Goal: Transaction & Acquisition: Purchase product/service

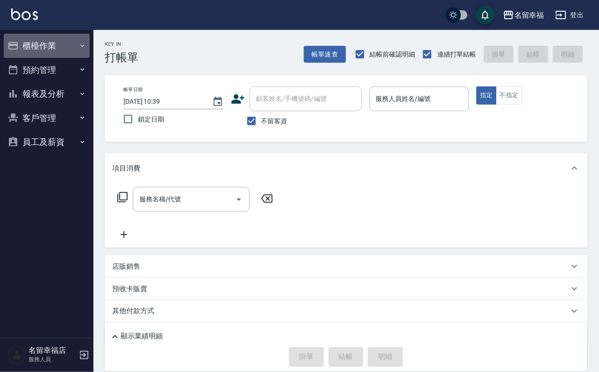
click at [44, 37] on button "櫃檯作業" at bounding box center [47, 46] width 86 height 24
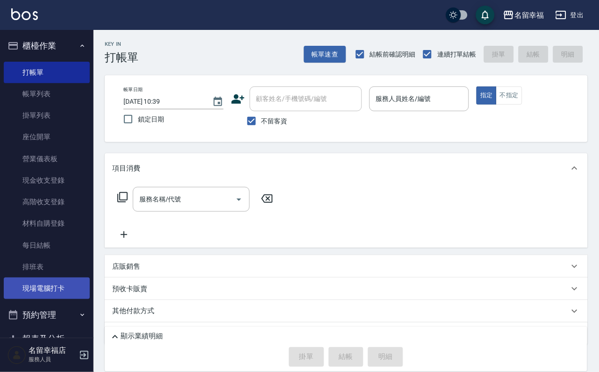
click at [57, 299] on link "現場電腦打卡" at bounding box center [47, 289] width 86 height 22
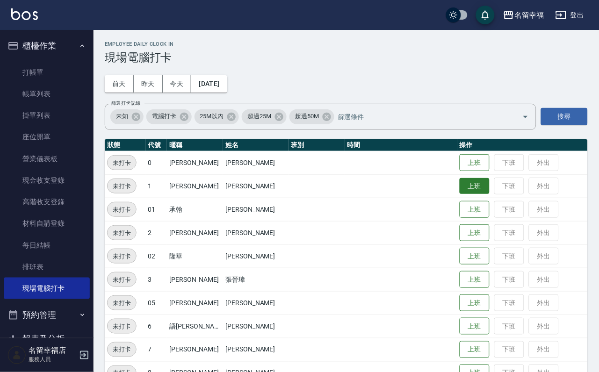
click at [460, 188] on button "上班" at bounding box center [475, 186] width 30 height 16
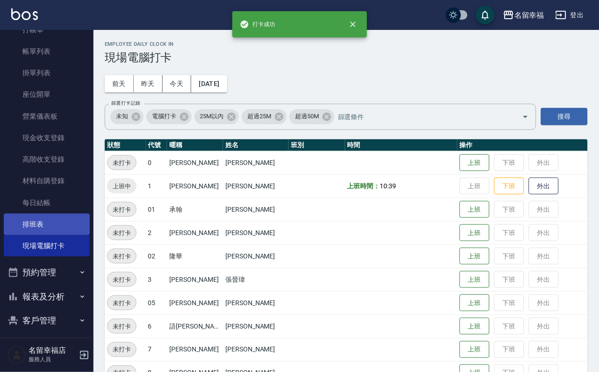
scroll to position [107, 0]
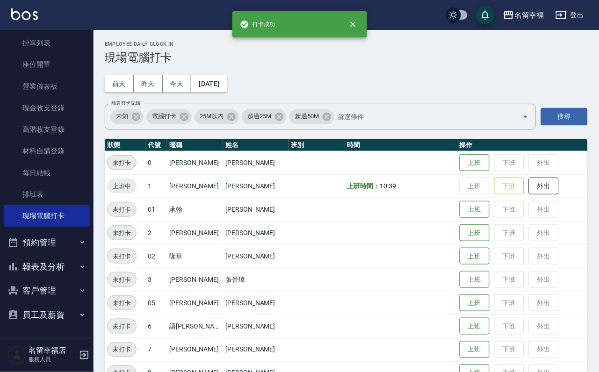
click at [60, 255] on button "報表及分析" at bounding box center [47, 267] width 86 height 24
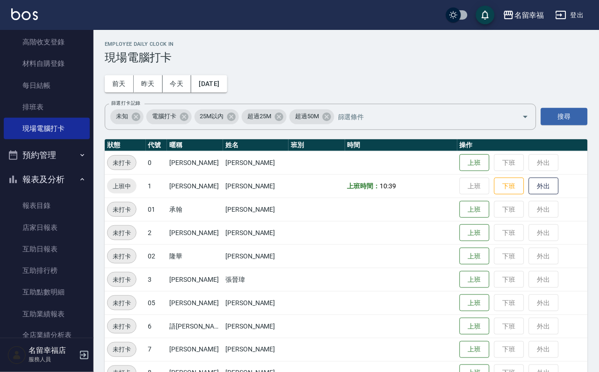
scroll to position [317, 0]
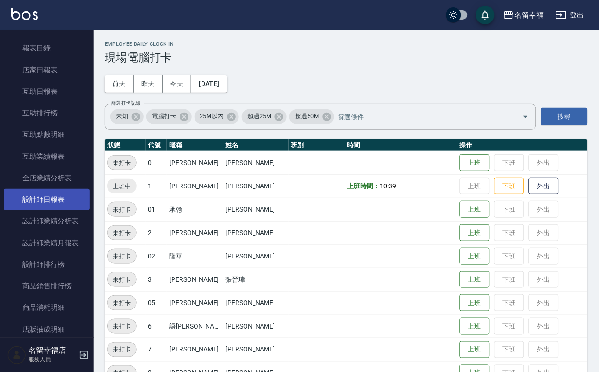
click at [64, 210] on link "設計師日報表" at bounding box center [47, 200] width 86 height 22
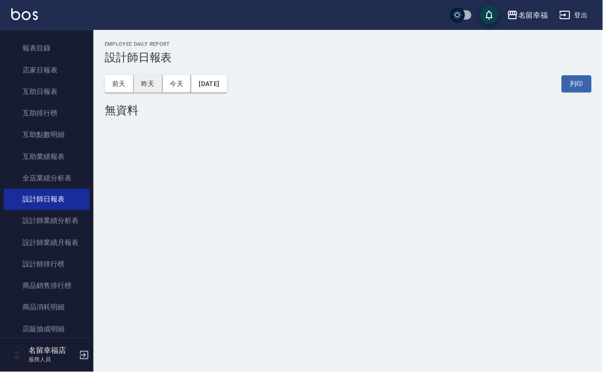
click at [147, 85] on button "昨天" at bounding box center [148, 83] width 29 height 17
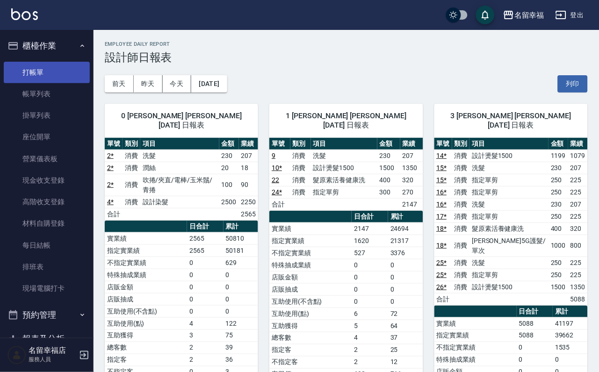
click at [29, 70] on link "打帳單" at bounding box center [47, 73] width 86 height 22
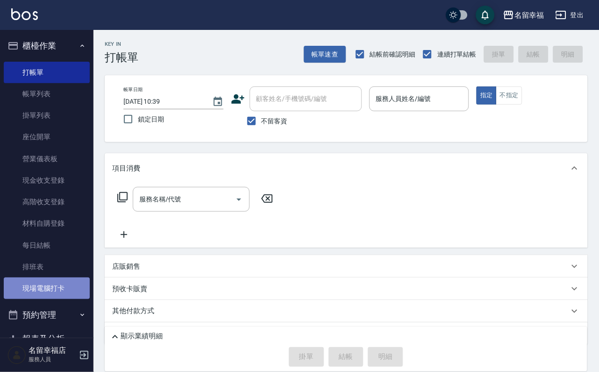
click at [56, 299] on link "現場電腦打卡" at bounding box center [47, 289] width 86 height 22
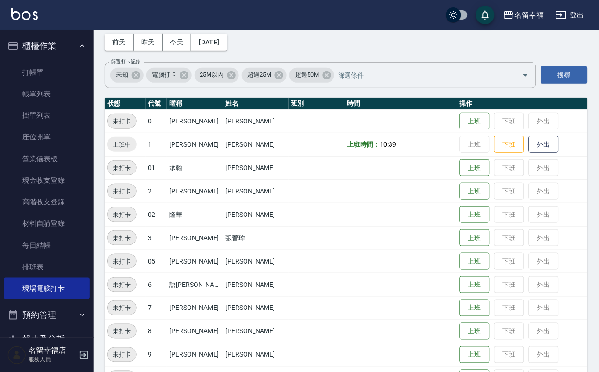
scroll to position [70, 0]
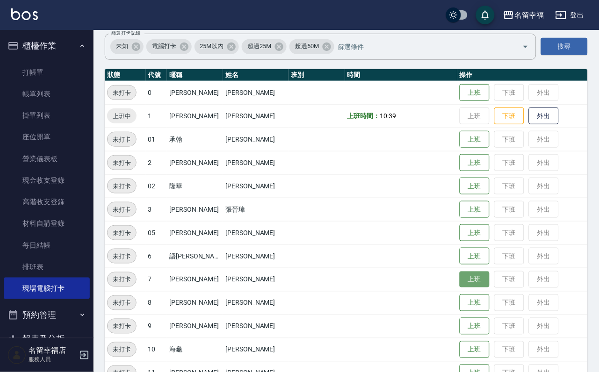
click at [473, 283] on button "上班" at bounding box center [475, 280] width 30 height 16
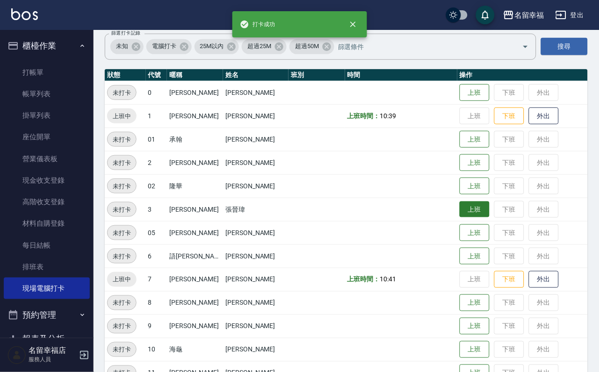
click at [460, 217] on button "上班" at bounding box center [475, 210] width 30 height 16
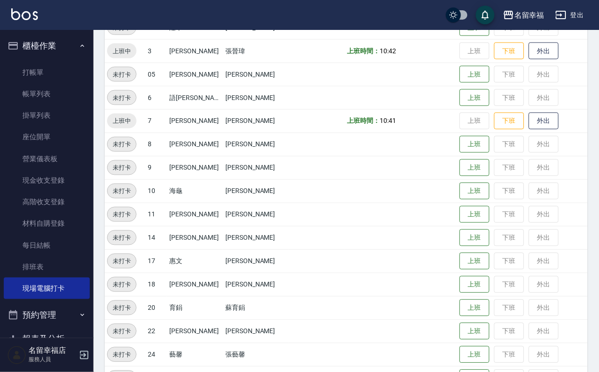
scroll to position [281, 0]
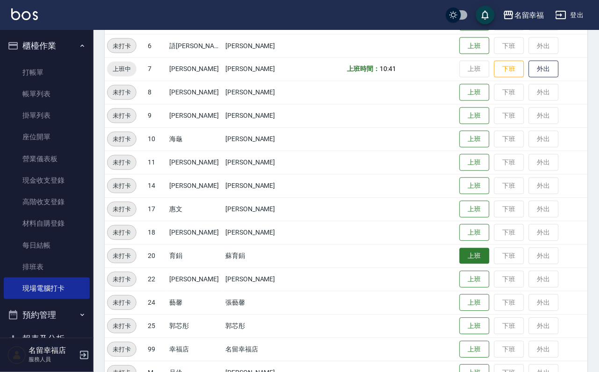
click at [460, 263] on button "上班" at bounding box center [475, 256] width 30 height 16
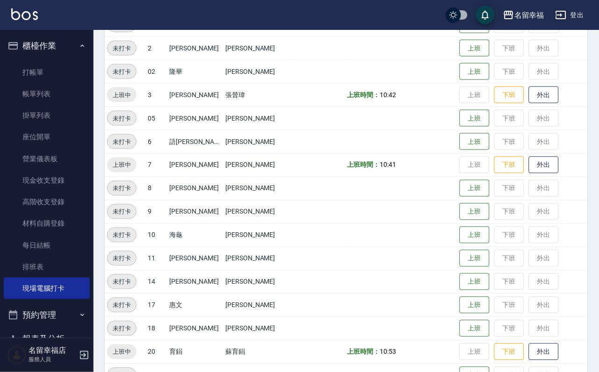
scroll to position [0, 0]
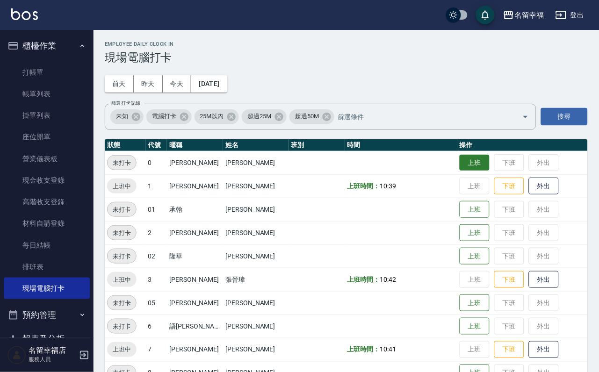
click at [460, 166] on button "上班" at bounding box center [475, 163] width 30 height 16
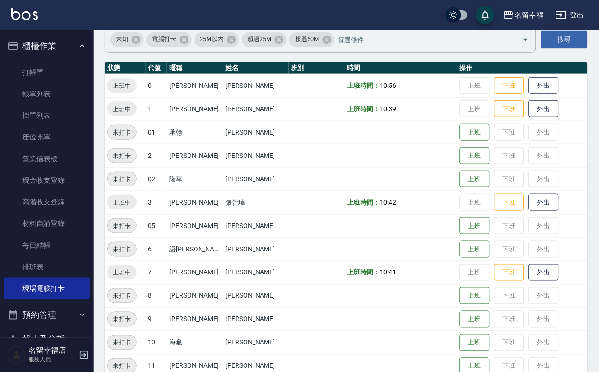
scroll to position [210, 0]
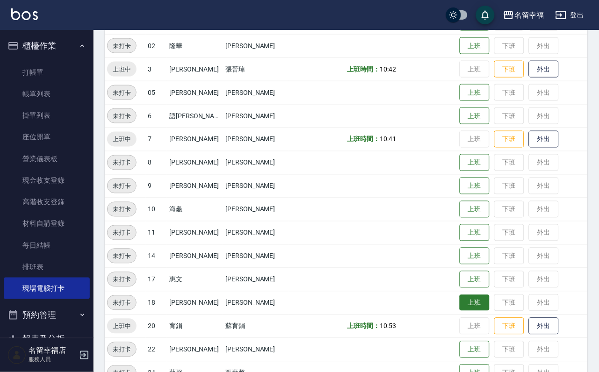
click at [468, 305] on button "上班" at bounding box center [475, 303] width 30 height 16
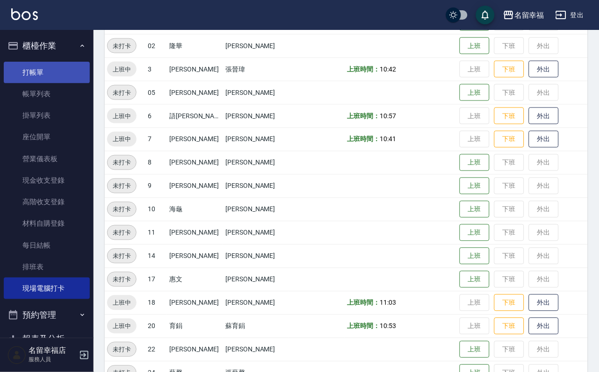
click at [34, 78] on link "打帳單" at bounding box center [47, 73] width 86 height 22
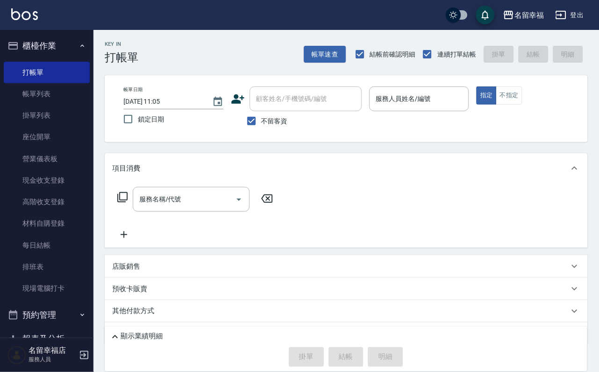
click at [125, 202] on icon at bounding box center [122, 197] width 10 height 10
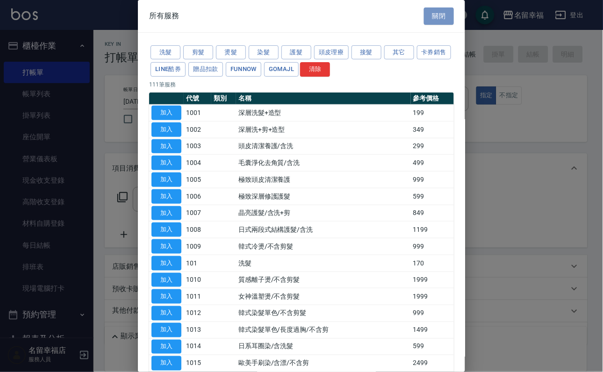
drag, startPoint x: 433, startPoint y: 23, endPoint x: 423, endPoint y: 39, distance: 19.2
click at [433, 23] on button "關閉" at bounding box center [439, 15] width 30 height 17
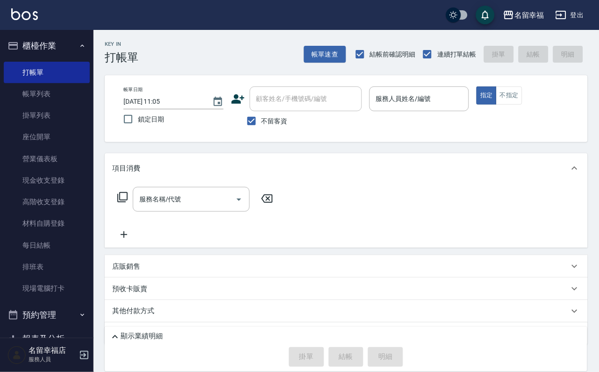
click at [162, 272] on div "店販銷售" at bounding box center [340, 267] width 457 height 10
click at [203, 305] on icon at bounding box center [198, 299] width 11 height 11
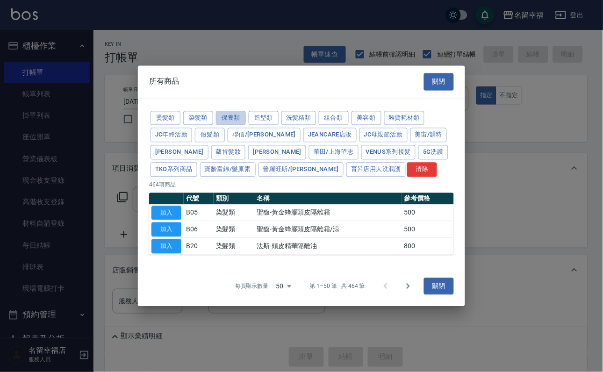
drag, startPoint x: 265, startPoint y: 77, endPoint x: 265, endPoint y: 84, distance: 6.6
click at [266, 109] on div "燙髮類 染髮類 保養類 造型類 洗髮精類 組合類 美容類 雜貨耗材類 JC年終活動 假髮類 聯信/鳥慧 JeanCare店販 JC母親節活動 美宙/韻特 晨宏…" at bounding box center [301, 143] width 305 height 69
click at [246, 111] on button "保養類" at bounding box center [231, 118] width 30 height 14
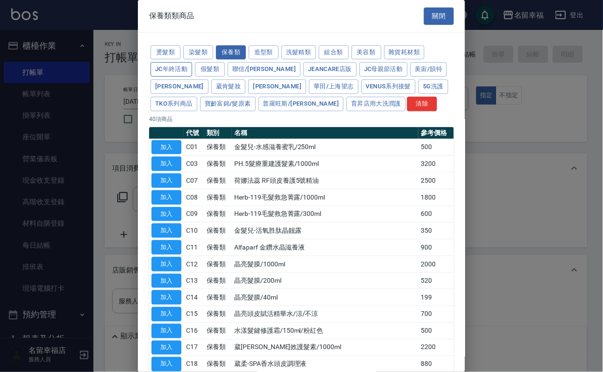
click at [192, 72] on button "JC年終活動" at bounding box center [172, 69] width 42 height 14
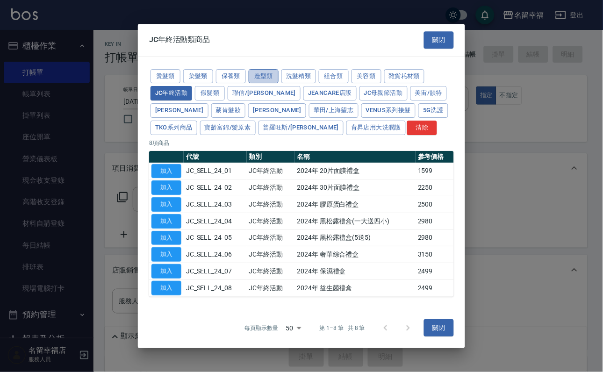
click at [279, 69] on button "造型類" at bounding box center [264, 76] width 30 height 14
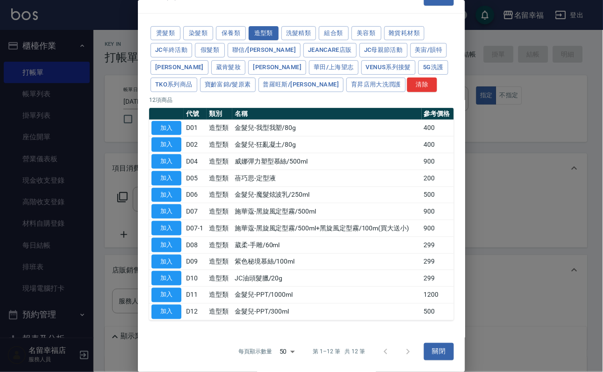
scroll to position [40, 0]
click at [243, 26] on button "保養類" at bounding box center [231, 33] width 30 height 14
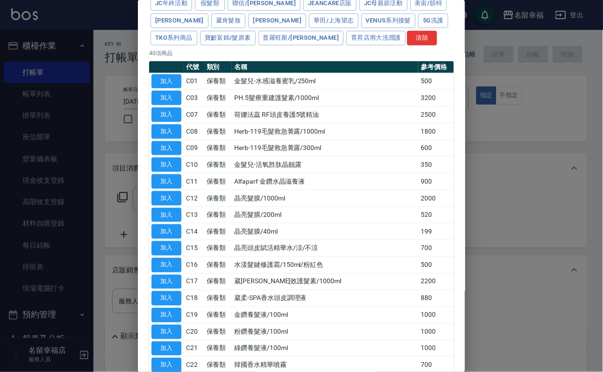
scroll to position [0, 0]
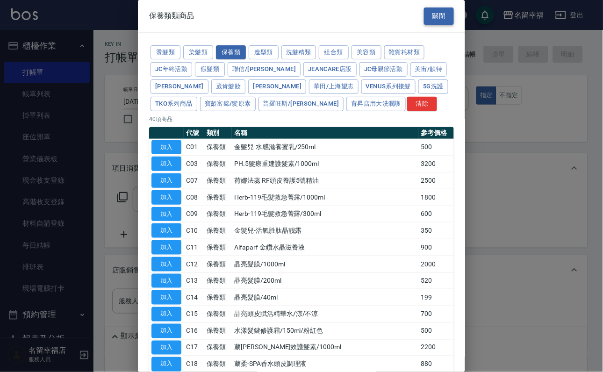
click at [427, 18] on button "關閉" at bounding box center [439, 15] width 30 height 17
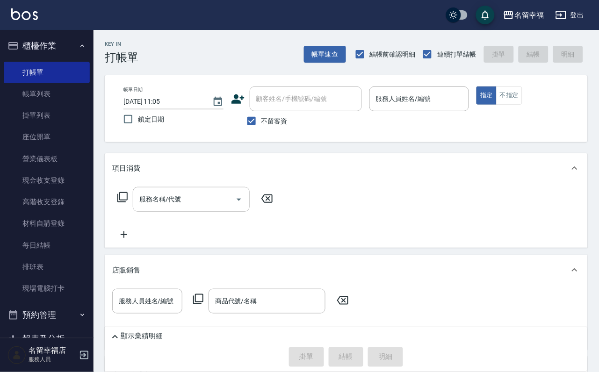
click at [203, 305] on icon at bounding box center [198, 299] width 11 height 11
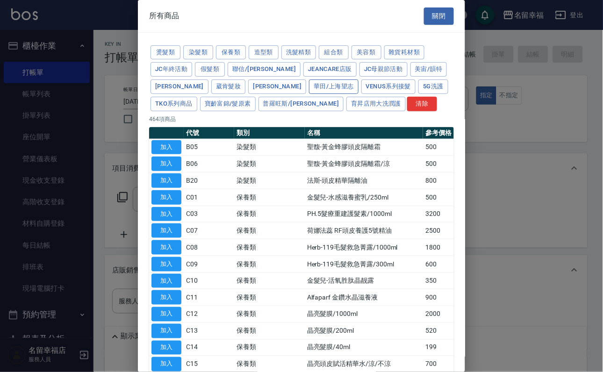
click at [309, 94] on button "華田/上海望志" at bounding box center [334, 86] width 50 height 14
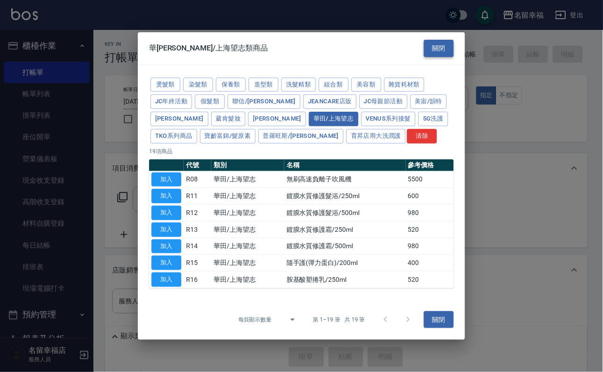
click at [437, 40] on button "關閉" at bounding box center [439, 48] width 30 height 17
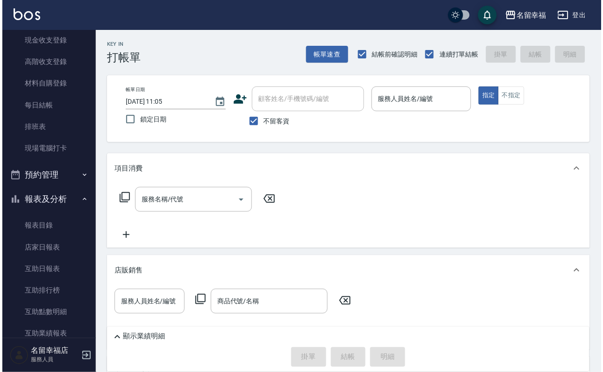
scroll to position [561, 0]
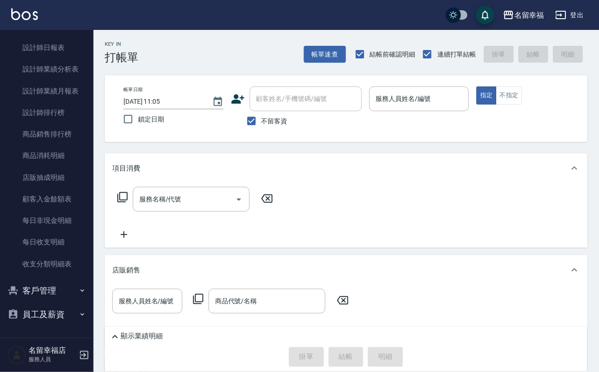
drag, startPoint x: 44, startPoint y: 281, endPoint x: 44, endPoint y: 287, distance: 6.1
click at [44, 281] on button "客戶管理" at bounding box center [47, 291] width 86 height 24
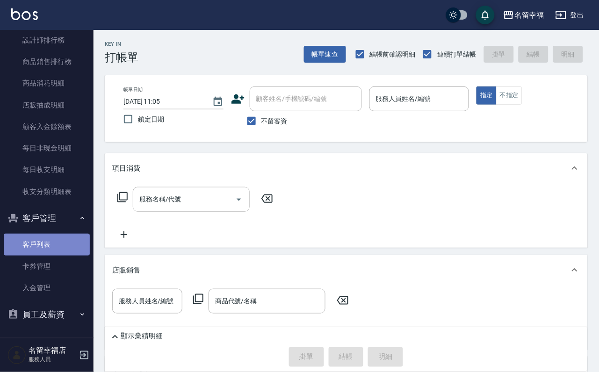
click at [58, 255] on link "客戶列表" at bounding box center [47, 245] width 86 height 22
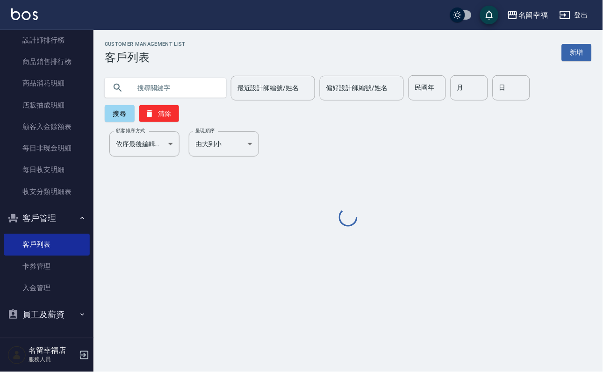
click at [194, 82] on input "text" at bounding box center [175, 87] width 88 height 25
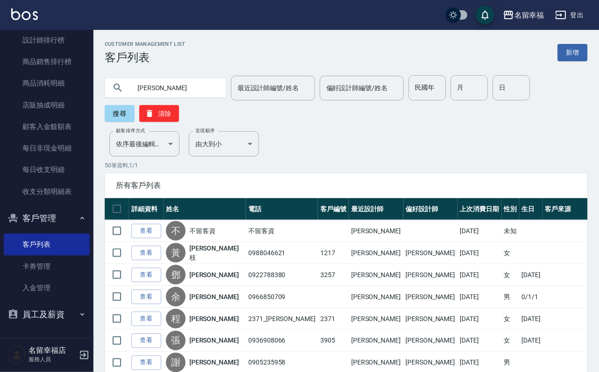
type input "[PERSON_NAME]"
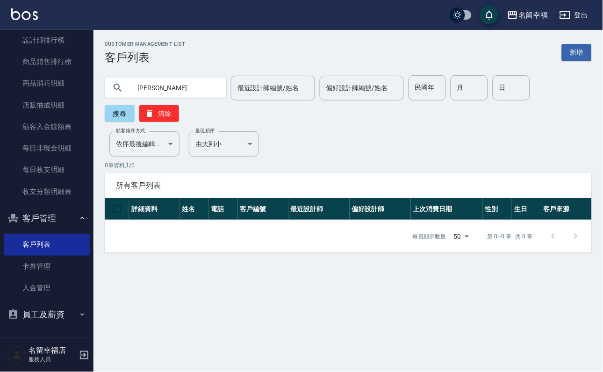
drag, startPoint x: 174, startPoint y: 90, endPoint x: 103, endPoint y: 99, distance: 71.6
click at [103, 99] on div "吳學 最近設計師編號/姓名 最近設計師編號/姓名 偏好設計師編號/姓名 偏好設計師編號/姓名 民國年 民國年 月 月 日 日 搜尋 清除" at bounding box center [343, 93] width 498 height 58
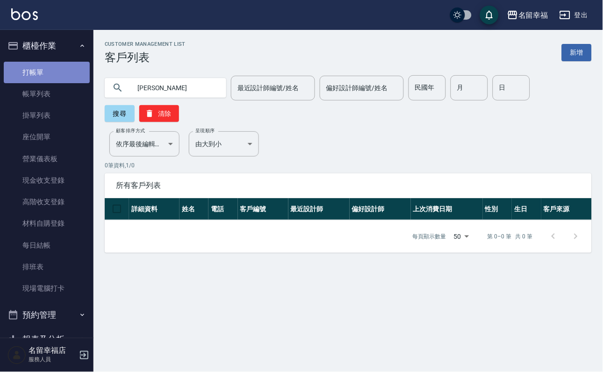
click at [54, 82] on link "打帳單" at bounding box center [47, 73] width 86 height 22
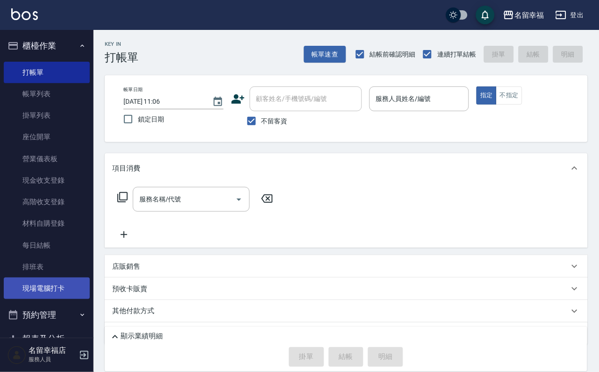
click at [19, 299] on link "現場電腦打卡" at bounding box center [47, 289] width 86 height 22
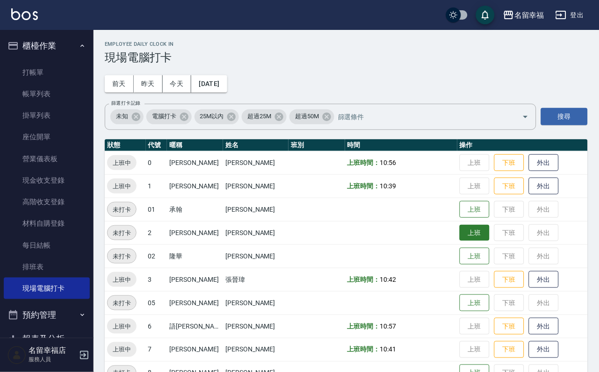
click at [469, 237] on button "上班" at bounding box center [475, 233] width 30 height 16
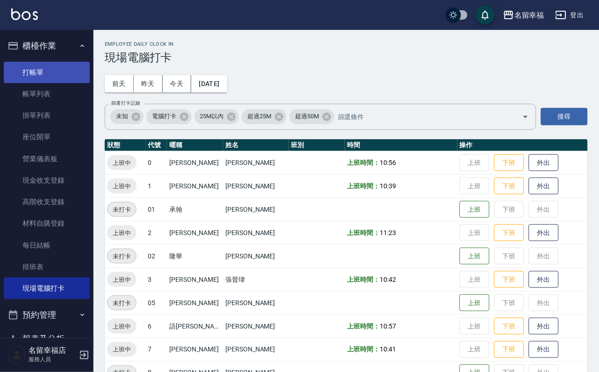
click at [56, 69] on link "打帳單" at bounding box center [47, 73] width 86 height 22
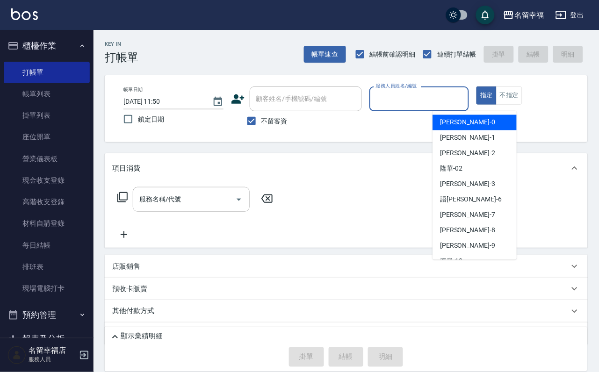
click at [465, 98] on input "服務人員姓名/編號" at bounding box center [420, 99] width 92 height 16
click at [478, 139] on div "[PERSON_NAME] -1" at bounding box center [474, 137] width 84 height 15
type input "[PERSON_NAME]-1"
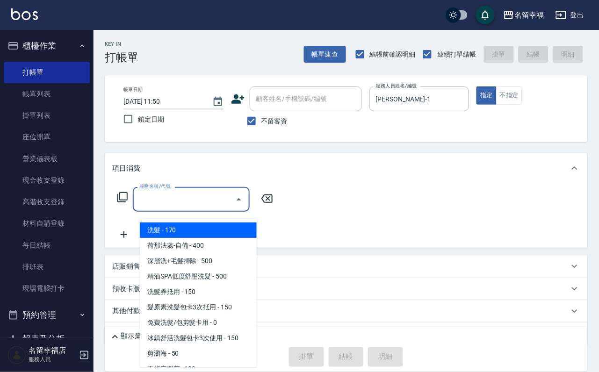
click at [188, 206] on input "服務名稱/代號" at bounding box center [184, 199] width 94 height 16
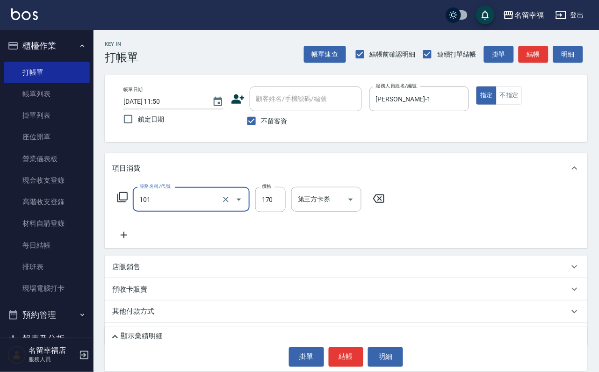
type input "洗髮(101)"
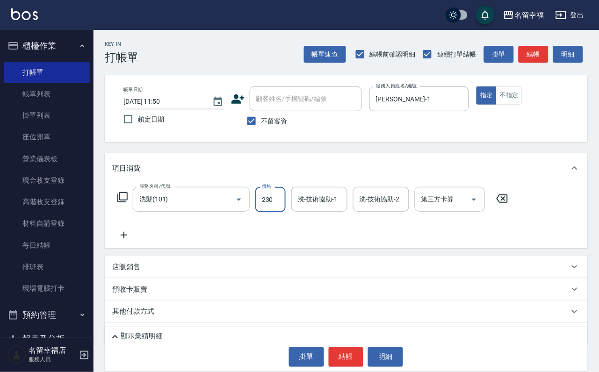
type input "230"
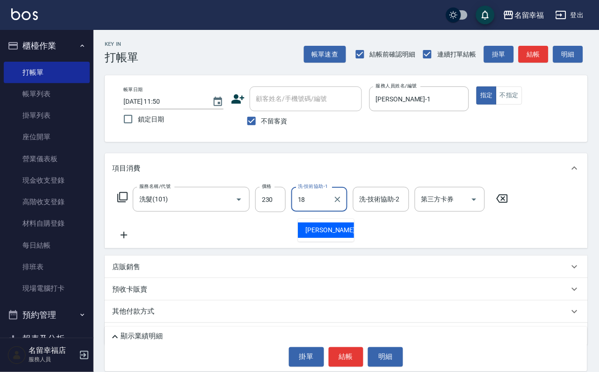
type input "[PERSON_NAME]-18"
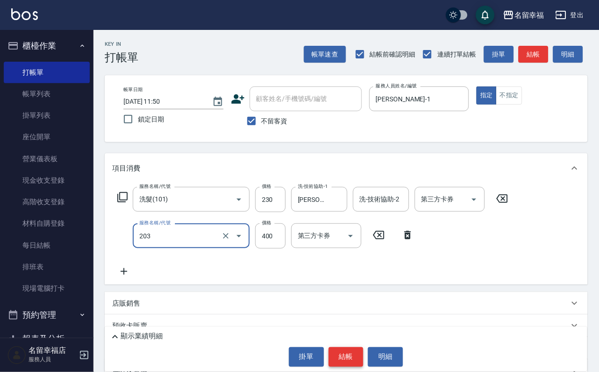
type input "指定單剪(203)"
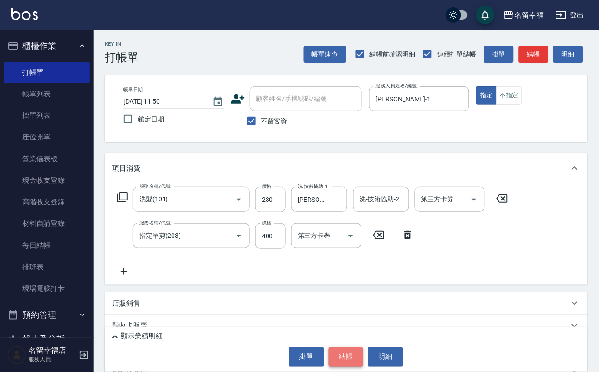
click at [353, 347] on button "結帳" at bounding box center [346, 357] width 35 height 20
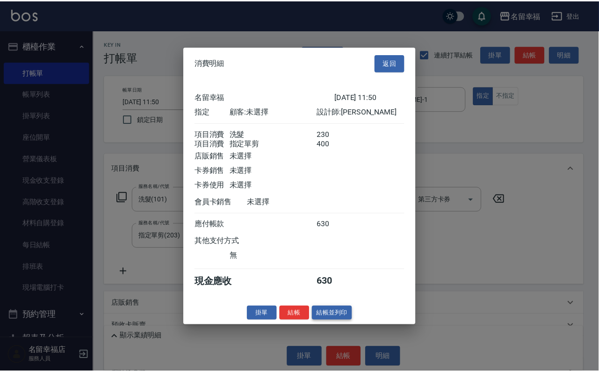
scroll to position [151, 0]
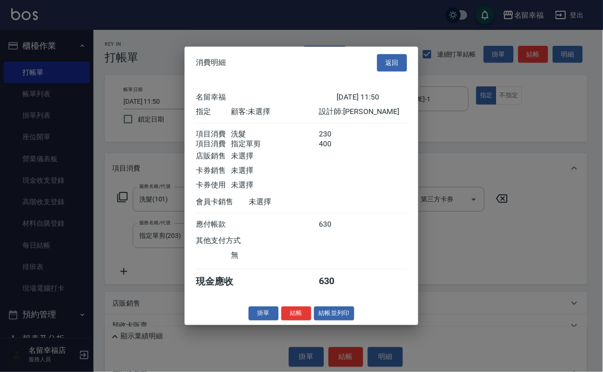
click at [350, 321] on button "結帳並列印" at bounding box center [334, 313] width 41 height 14
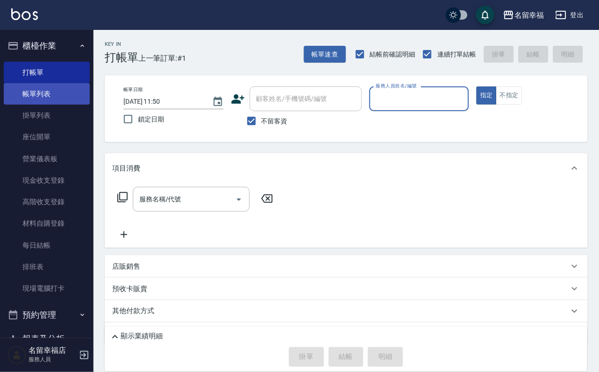
click at [47, 97] on link "帳單列表" at bounding box center [47, 94] width 86 height 22
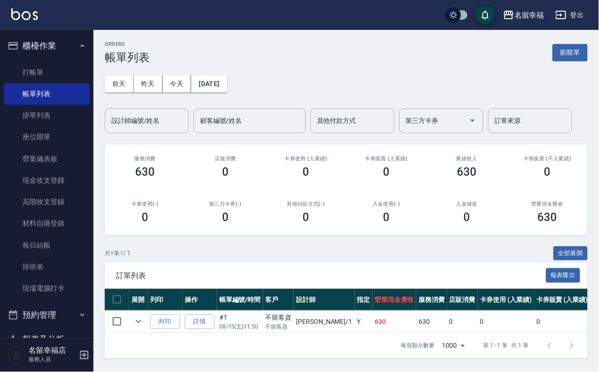
scroll to position [49, 0]
click at [207, 315] on link "詳情" at bounding box center [200, 322] width 30 height 14
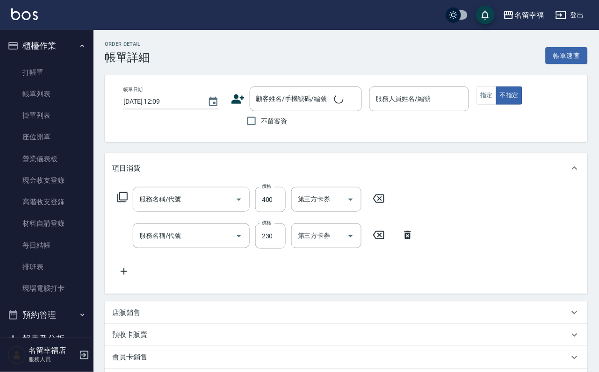
type input "[DATE] 11:50"
checkbox input "true"
type input "[PERSON_NAME]-1"
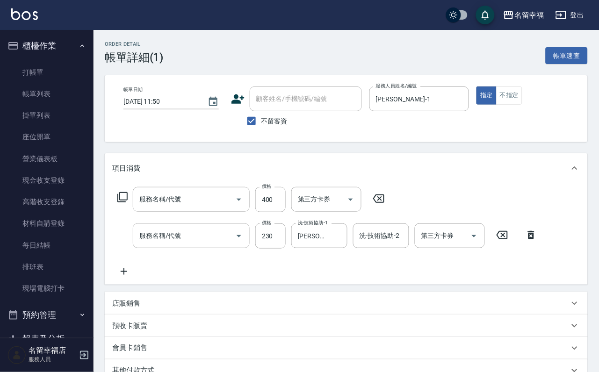
type input "指定單剪(203)"
type input "洗髮(101)"
click at [279, 212] on input "400" at bounding box center [270, 199] width 30 height 25
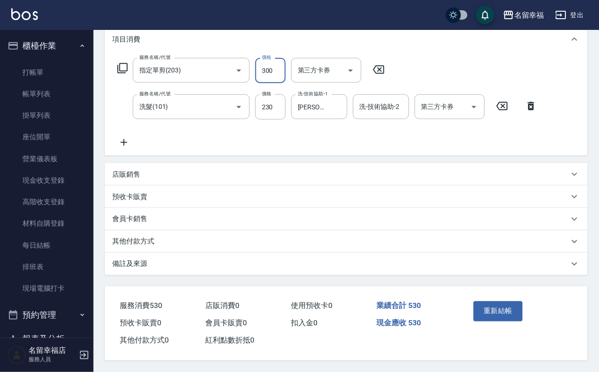
scroll to position [168, 0]
type input "300"
click at [521, 302] on button "重新結帳" at bounding box center [499, 312] width 50 height 20
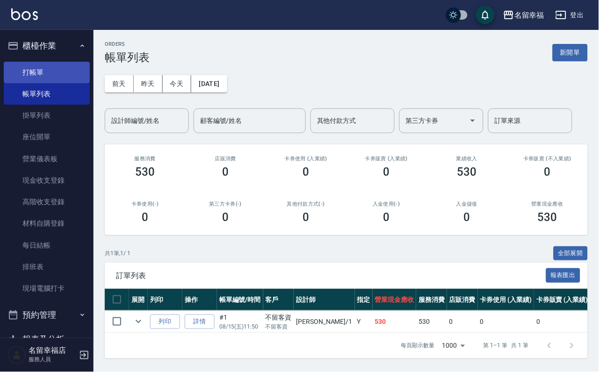
click at [27, 78] on link "打帳單" at bounding box center [47, 73] width 86 height 22
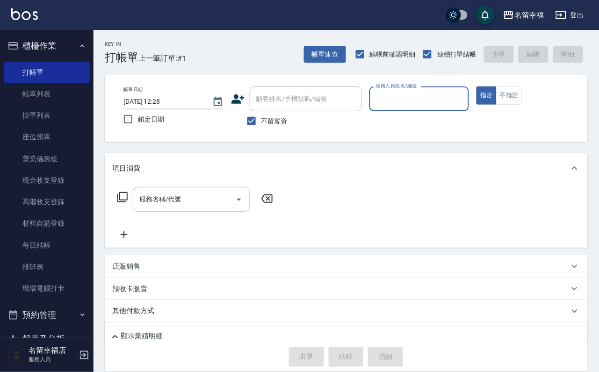
click at [465, 95] on input "服務人員姓名/編號" at bounding box center [420, 99] width 92 height 16
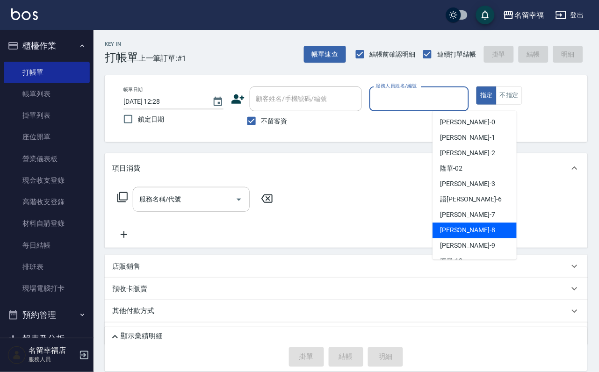
click at [482, 230] on div "[PERSON_NAME] -8" at bounding box center [474, 230] width 84 height 15
type input "[PERSON_NAME]-8"
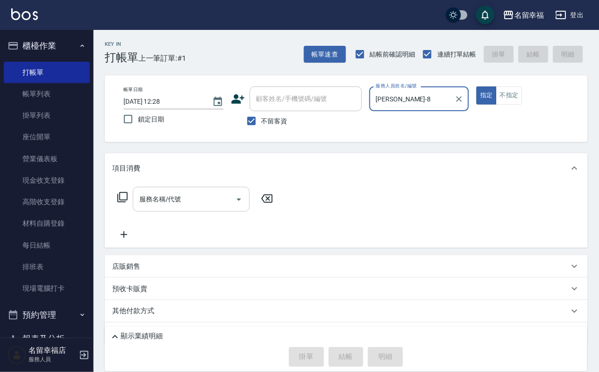
click at [222, 208] on input "服務名稱/代號" at bounding box center [184, 199] width 94 height 16
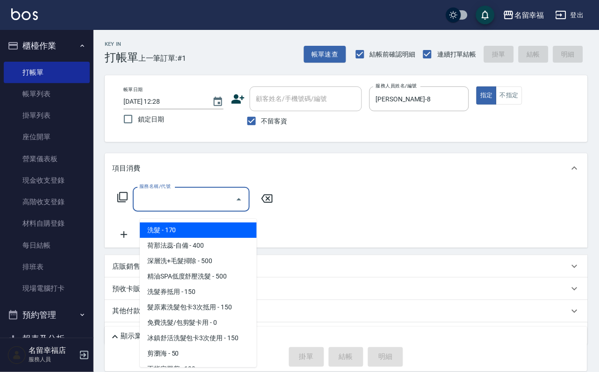
click at [127, 203] on icon at bounding box center [122, 197] width 11 height 11
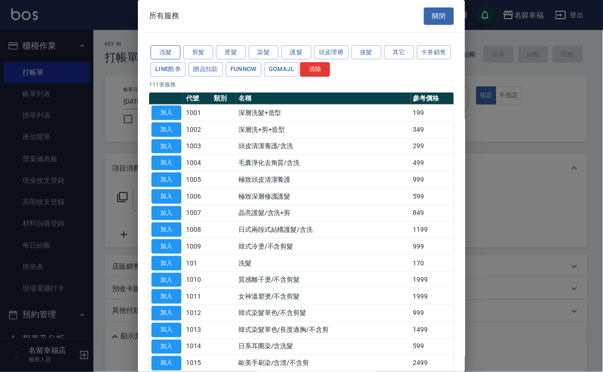
click at [166, 54] on button "洗髮" at bounding box center [166, 52] width 30 height 14
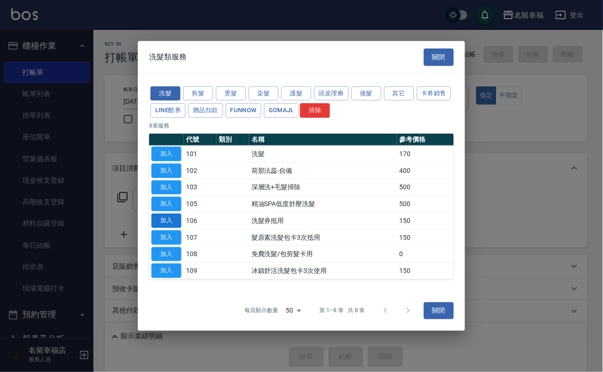
click at [175, 228] on button "加入" at bounding box center [166, 221] width 30 height 14
type input "洗髮券抵用(106)"
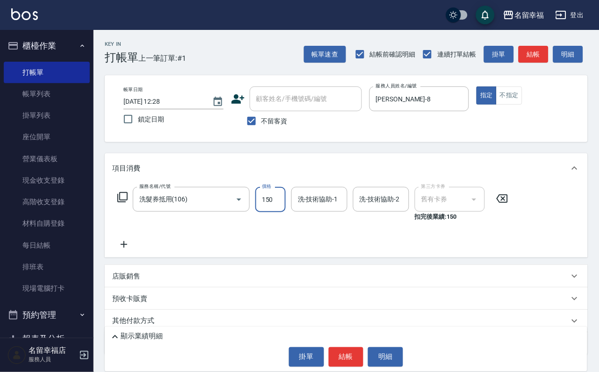
click at [286, 206] on input "150" at bounding box center [270, 199] width 30 height 25
click at [309, 212] on div "洗-技術協助-1" at bounding box center [319, 199] width 56 height 25
type input "210"
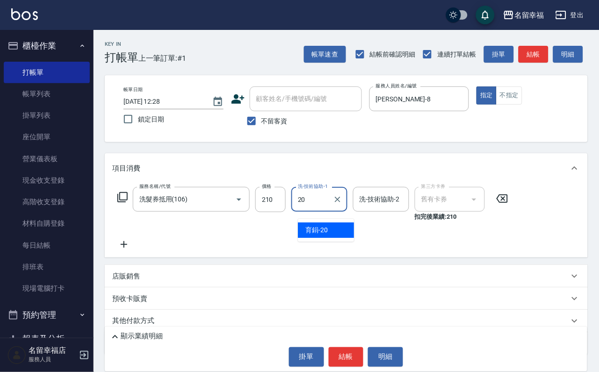
click at [310, 230] on span "育鋗 -20" at bounding box center [316, 230] width 22 height 10
type input "育鋗-20"
click at [125, 203] on icon at bounding box center [122, 197] width 11 height 11
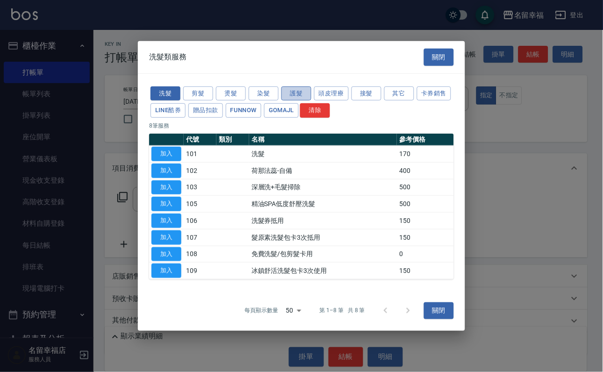
click at [306, 86] on button "護髮" at bounding box center [296, 93] width 30 height 14
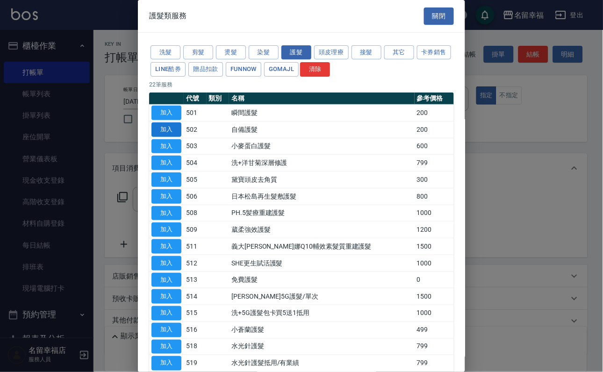
click at [168, 137] on button "加入" at bounding box center [166, 129] width 30 height 14
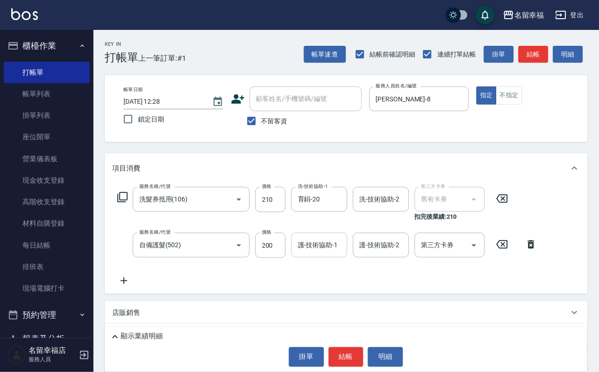
click at [320, 252] on input "護-技術協助-1" at bounding box center [319, 245] width 48 height 16
click at [340, 278] on div "育鋗 -20" at bounding box center [319, 275] width 56 height 15
type input "育鋗-20"
click at [125, 203] on icon at bounding box center [122, 197] width 11 height 11
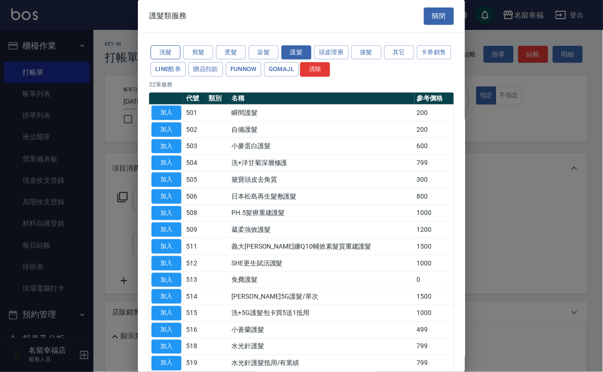
click at [166, 55] on button "洗髮" at bounding box center [166, 52] width 30 height 14
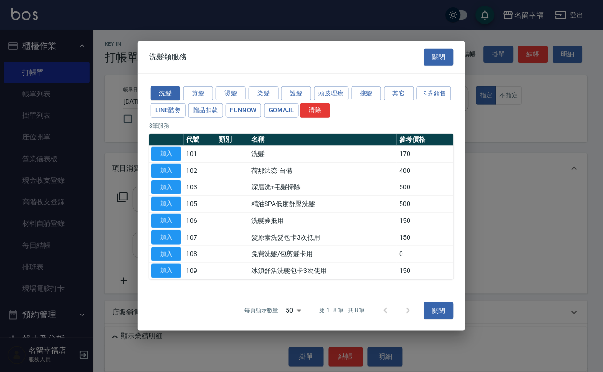
click at [402, 322] on div at bounding box center [397, 311] width 45 height 22
click at [196, 86] on button "剪髮" at bounding box center [198, 93] width 30 height 14
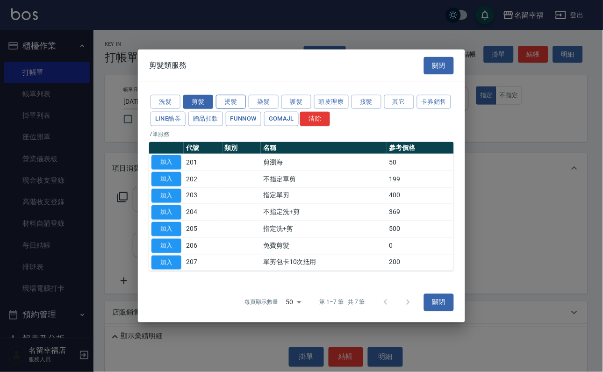
click at [235, 94] on button "燙髮" at bounding box center [231, 101] width 30 height 14
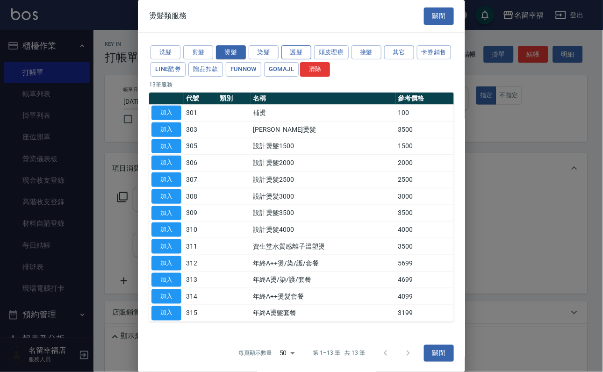
click at [302, 56] on button "護髮" at bounding box center [296, 52] width 30 height 14
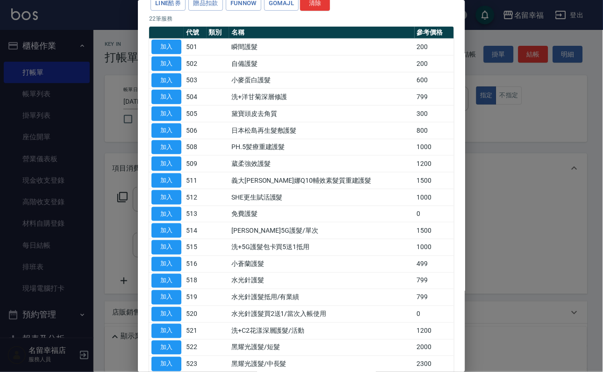
scroll to position [38, 0]
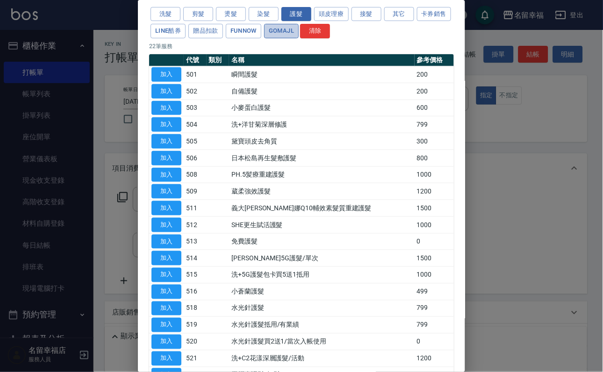
click at [299, 38] on button "GOMAJL" at bounding box center [281, 31] width 35 height 14
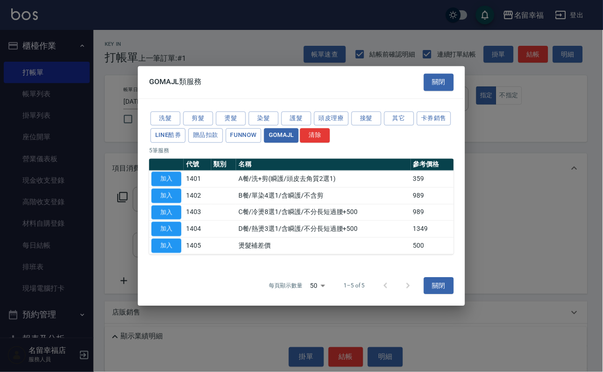
scroll to position [0, 0]
click at [261, 129] on button "FUNNOW" at bounding box center [244, 136] width 36 height 14
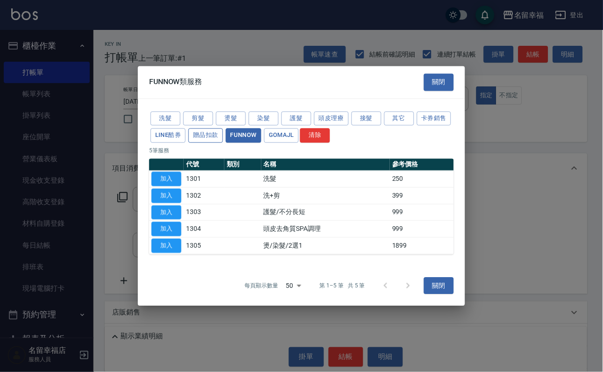
click at [223, 129] on button "贈品扣款" at bounding box center [205, 136] width 35 height 14
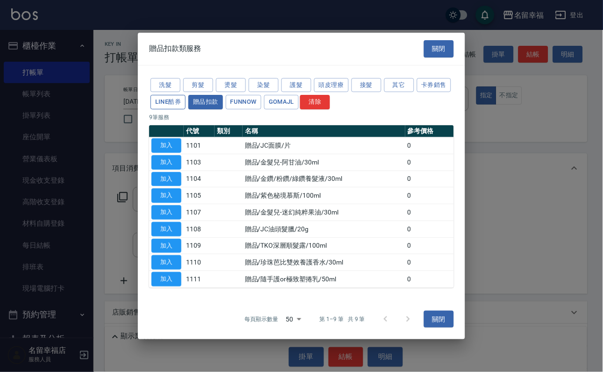
drag, startPoint x: 224, startPoint y: 80, endPoint x: 219, endPoint y: 81, distance: 4.8
click at [186, 95] on button "LINE酷券" at bounding box center [168, 102] width 35 height 14
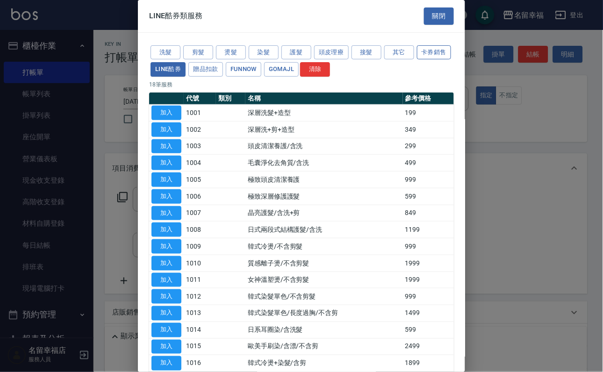
click at [417, 60] on button "卡券銷售" at bounding box center [434, 52] width 35 height 14
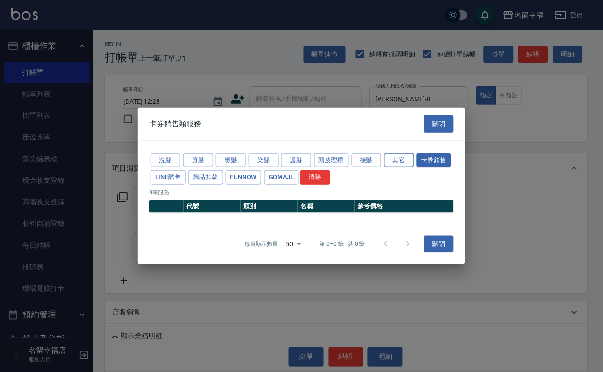
click at [408, 153] on button "其它" at bounding box center [399, 160] width 30 height 14
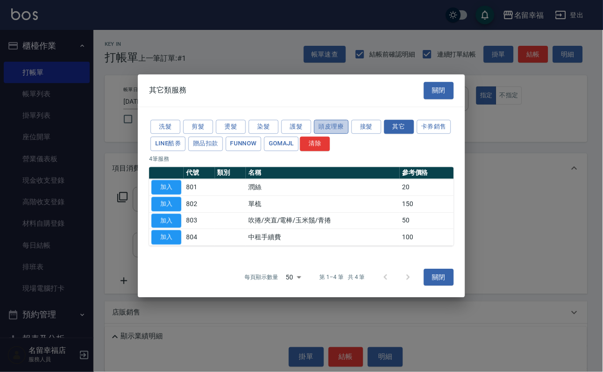
click at [334, 120] on button "頭皮理療" at bounding box center [331, 127] width 35 height 14
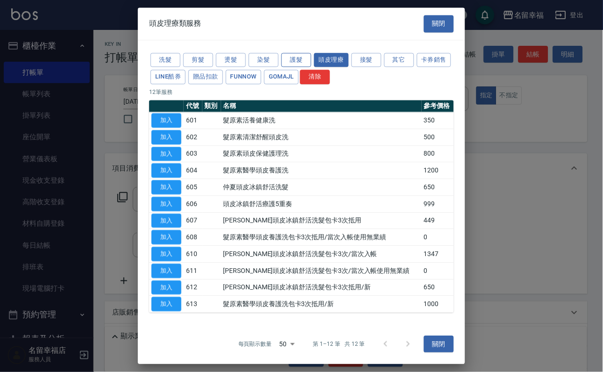
click at [296, 54] on button "護髮" at bounding box center [296, 60] width 30 height 14
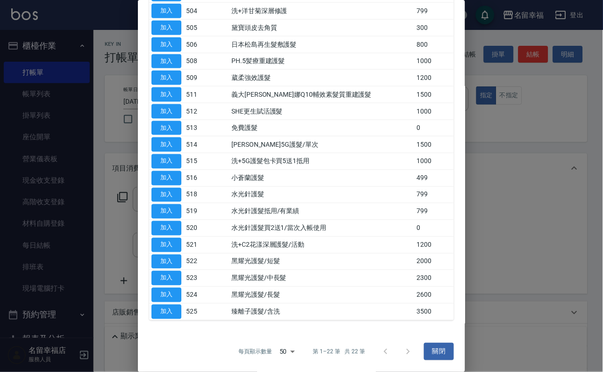
scroll to position [319, 0]
click at [396, 347] on div at bounding box center [397, 352] width 45 height 22
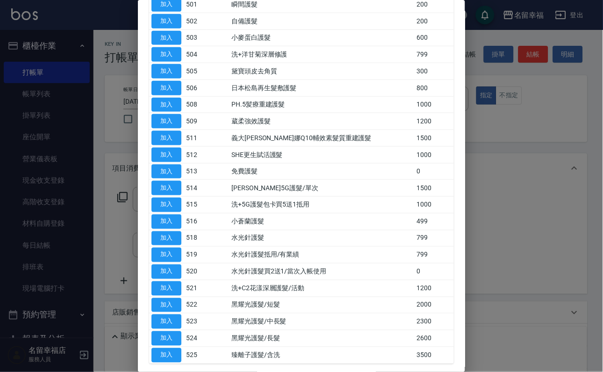
scroll to position [0, 0]
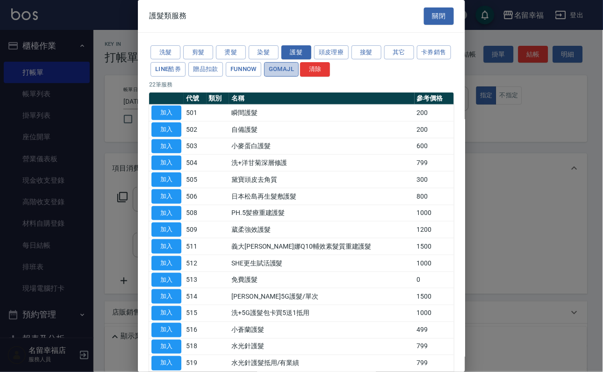
click at [299, 77] on button "GOMAJL" at bounding box center [281, 69] width 35 height 14
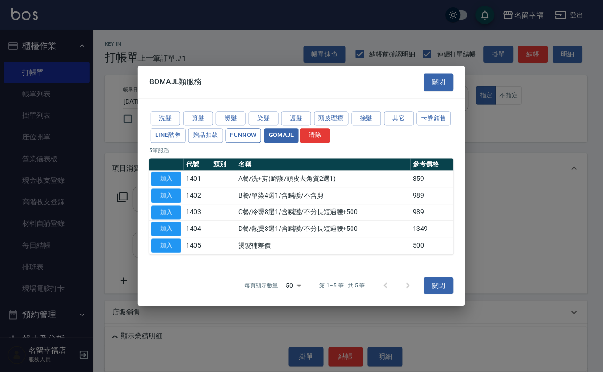
click at [261, 129] on button "FUNNOW" at bounding box center [244, 136] width 36 height 14
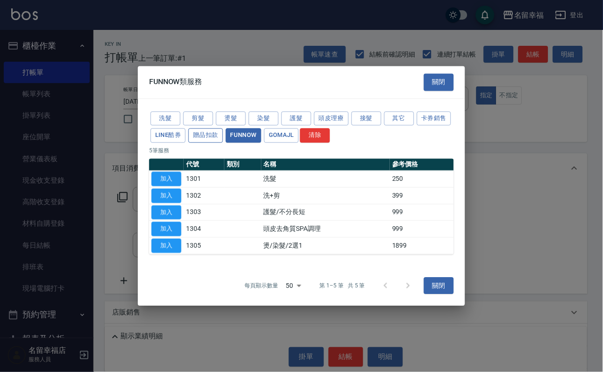
click at [223, 129] on button "贈品扣款" at bounding box center [205, 136] width 35 height 14
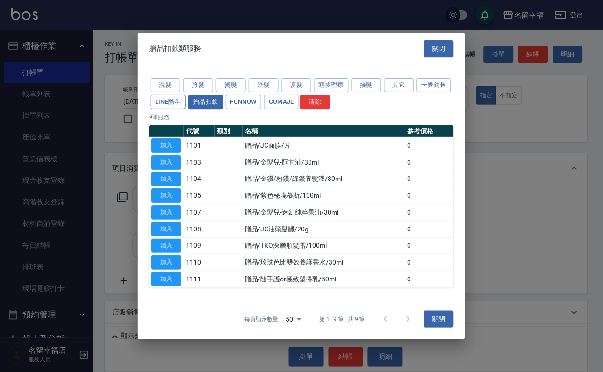
click at [186, 95] on button "LINE酷券" at bounding box center [168, 102] width 35 height 14
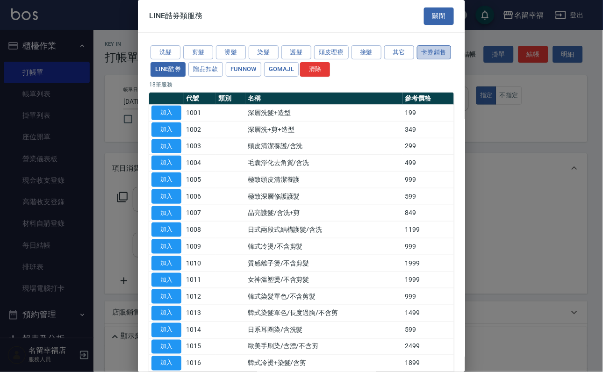
click at [417, 60] on button "卡券銷售" at bounding box center [434, 52] width 35 height 14
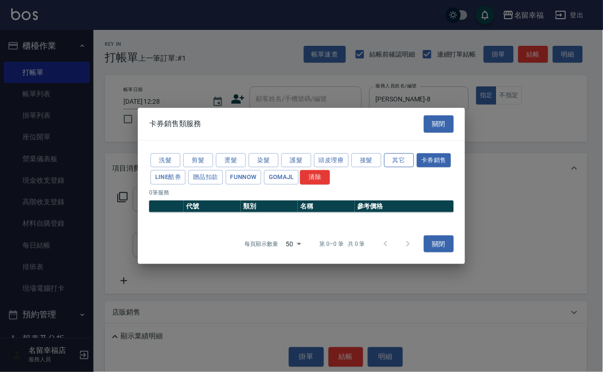
click at [414, 157] on button "其它" at bounding box center [399, 160] width 30 height 14
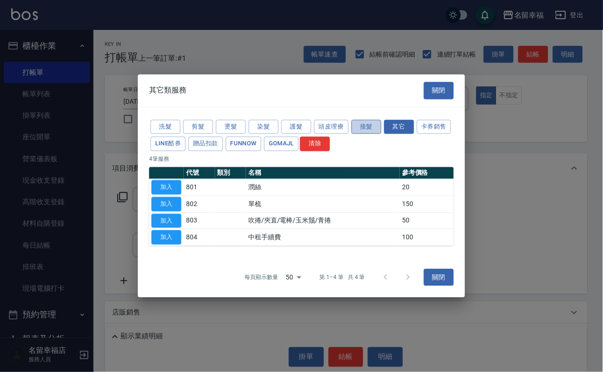
click at [382, 120] on button "接髮" at bounding box center [367, 127] width 30 height 14
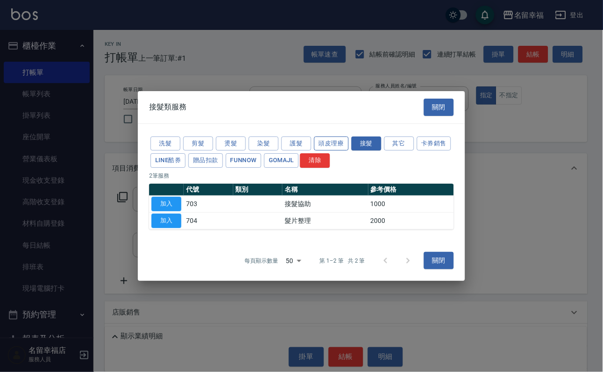
click at [335, 137] on button "頭皮理療" at bounding box center [331, 144] width 35 height 14
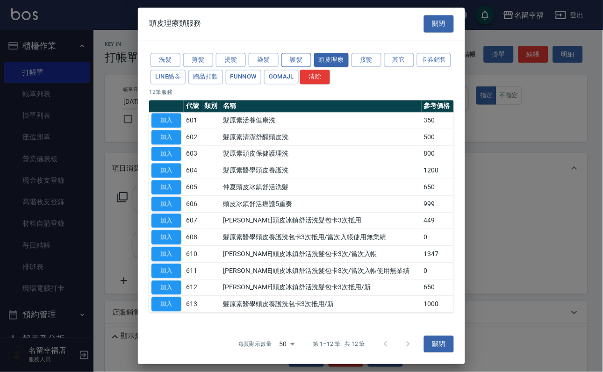
click at [296, 55] on button "護髮" at bounding box center [296, 60] width 30 height 14
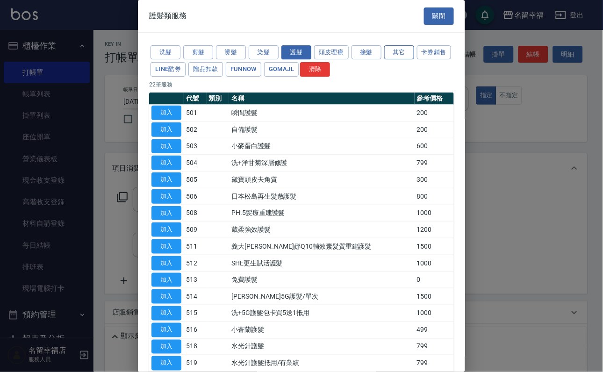
click at [409, 58] on button "其它" at bounding box center [399, 52] width 30 height 14
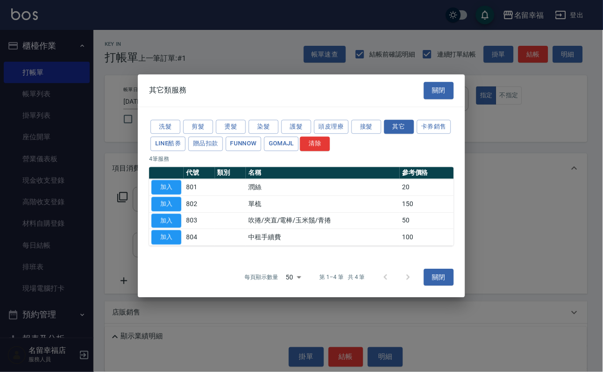
click at [338, 74] on div "其它類服務 關閉" at bounding box center [301, 90] width 327 height 32
click at [432, 82] on button "關閉" at bounding box center [439, 90] width 30 height 17
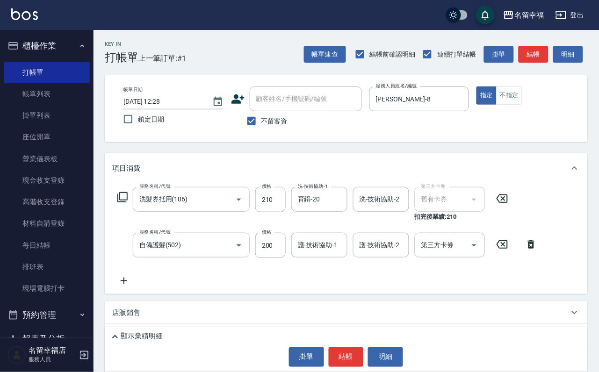
click at [126, 199] on icon at bounding box center [122, 197] width 10 height 10
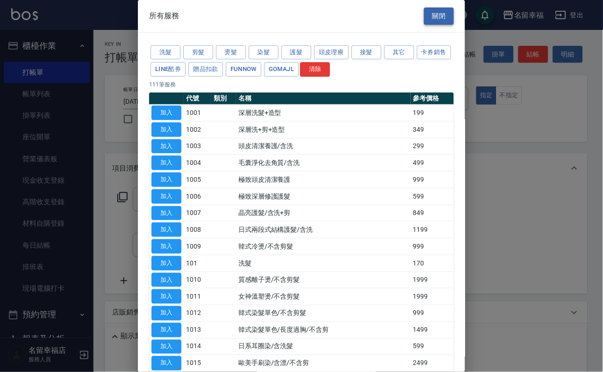
click at [432, 20] on button "關閉" at bounding box center [439, 15] width 30 height 17
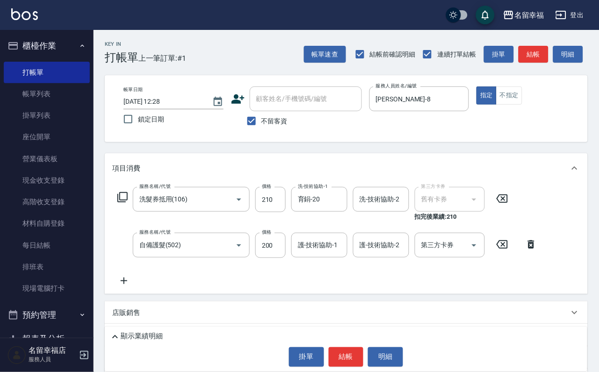
click at [127, 287] on icon at bounding box center [123, 280] width 23 height 11
type input "育鋗-20"
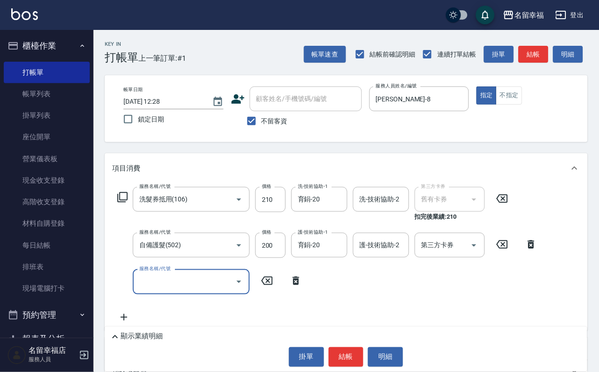
click at [161, 294] on div "服務名稱/代號" at bounding box center [191, 281] width 117 height 25
type input "大"
click at [235, 313] on span "深層洗+毛髮掃除 - 500" at bounding box center [191, 312] width 117 height 15
type input "深層洗+毛髮掃除(103)"
click at [122, 203] on icon at bounding box center [122, 197] width 11 height 11
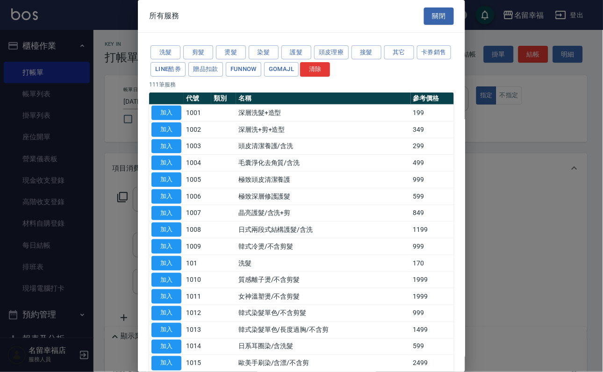
click at [399, 55] on div "洗髮 剪髮 燙髮 染髮 護髮 頭皮理療 接髮 其它 卡券銷售 LINE酷券 贈品扣款 FUNNOW GOMAJL 清除" at bounding box center [301, 61] width 305 height 35
click at [408, 53] on button "其它" at bounding box center [399, 52] width 30 height 14
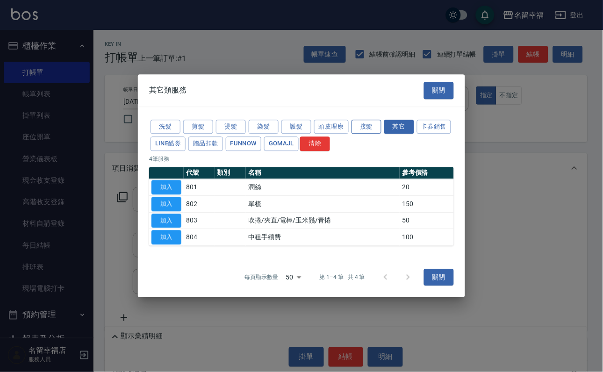
click at [382, 120] on button "接髮" at bounding box center [367, 127] width 30 height 14
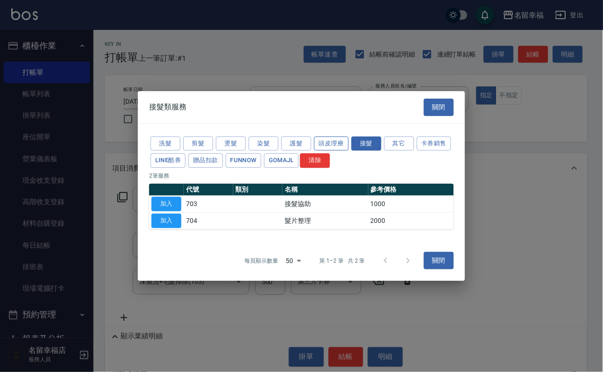
click at [338, 137] on button "頭皮理療" at bounding box center [331, 144] width 35 height 14
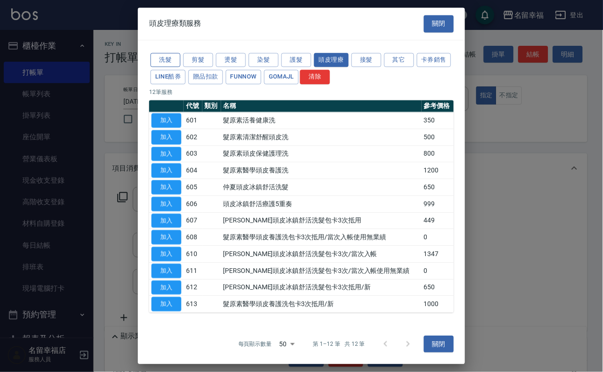
click at [164, 61] on button "洗髮" at bounding box center [166, 60] width 30 height 14
click at [396, 343] on div at bounding box center [397, 344] width 45 height 22
click at [436, 15] on button "關閉" at bounding box center [439, 23] width 30 height 17
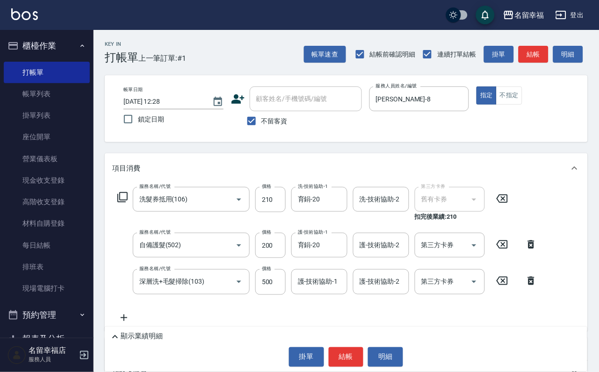
click at [525, 247] on icon at bounding box center [530, 244] width 23 height 11
type input "深層洗+毛髮掃除(103)"
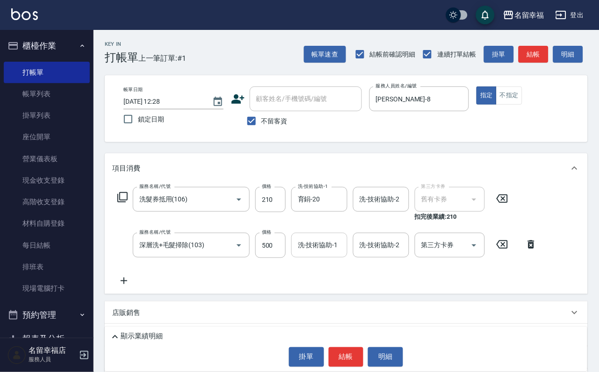
drag, startPoint x: 282, startPoint y: 254, endPoint x: 305, endPoint y: 258, distance: 23.3
click at [282, 254] on input "500" at bounding box center [270, 245] width 30 height 25
click at [327, 258] on div "洗-技術協助-1" at bounding box center [319, 245] width 56 height 25
type input "700"
type input "20"
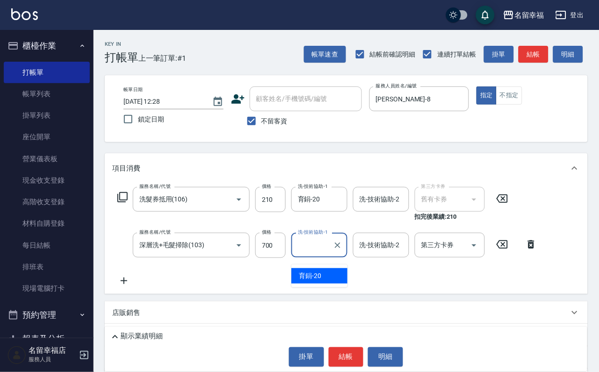
click at [374, 308] on div "項目消費 服務名稱/代號 洗髮券抵用(106) 服務名稱/代號 價格 210 價格 洗-技術協助-1 育鋗-20 洗-技術協助-1 洗-技術協助-2 洗-技術…" at bounding box center [346, 272] width 483 height 238
click at [321, 253] on input "洗-技術協助-1" at bounding box center [319, 245] width 48 height 16
click at [331, 279] on div "育鋗 -20" at bounding box center [319, 275] width 56 height 15
type input "育鋗-20"
click at [344, 347] on button "結帳" at bounding box center [346, 357] width 35 height 20
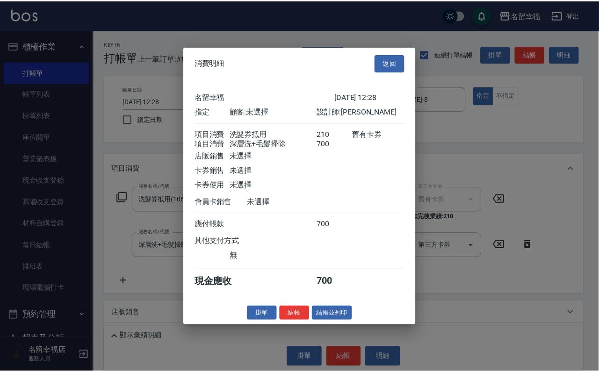
scroll to position [151, 0]
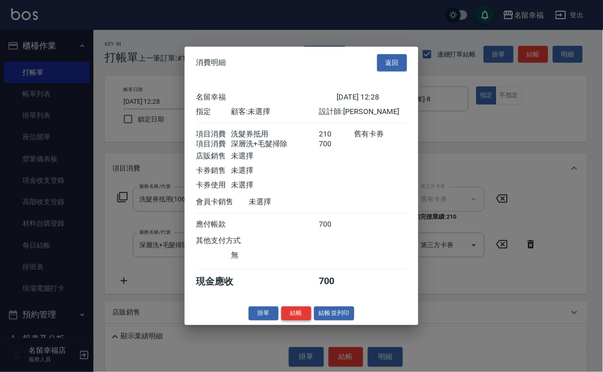
click at [290, 321] on button "結帳" at bounding box center [296, 313] width 30 height 14
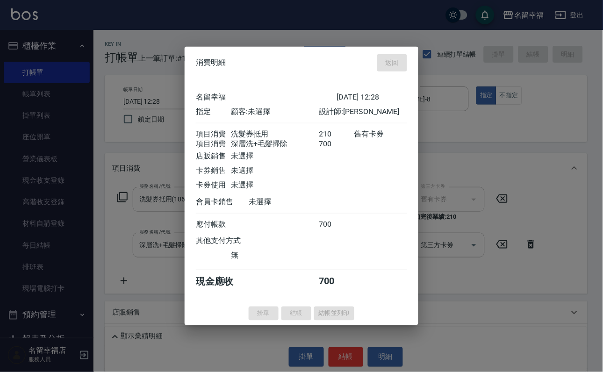
type input "[DATE] 12:34"
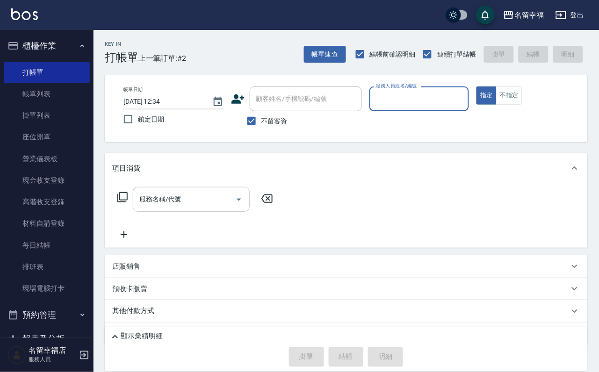
click at [264, 130] on label "不留客資" at bounding box center [265, 121] width 46 height 20
click at [261, 130] on input "不留客資" at bounding box center [252, 121] width 20 height 20
checkbox input "false"
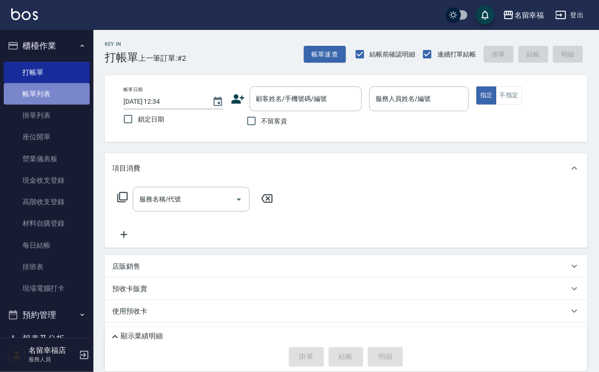
click at [56, 102] on link "帳單列表" at bounding box center [47, 94] width 86 height 22
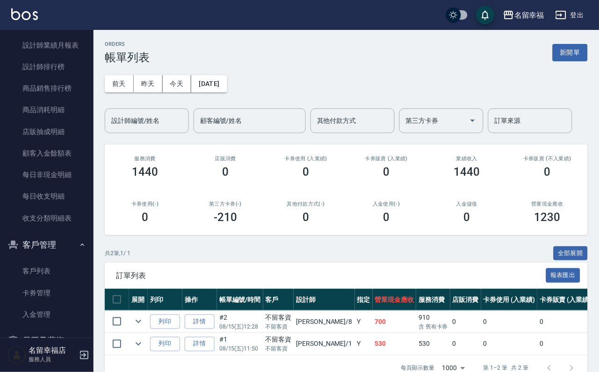
scroll to position [638, 0]
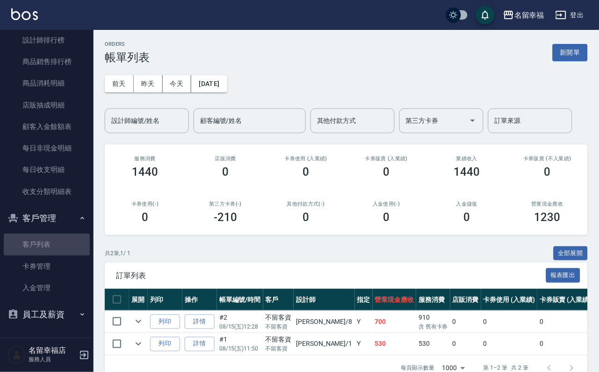
drag, startPoint x: 50, startPoint y: 238, endPoint x: 82, endPoint y: 211, distance: 41.1
click at [51, 238] on link "客戶列表" at bounding box center [47, 245] width 86 height 22
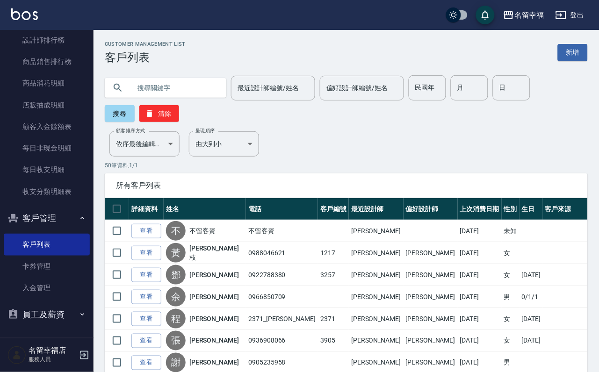
click at [187, 97] on input "text" at bounding box center [175, 87] width 88 height 25
type input "[PERSON_NAME]"
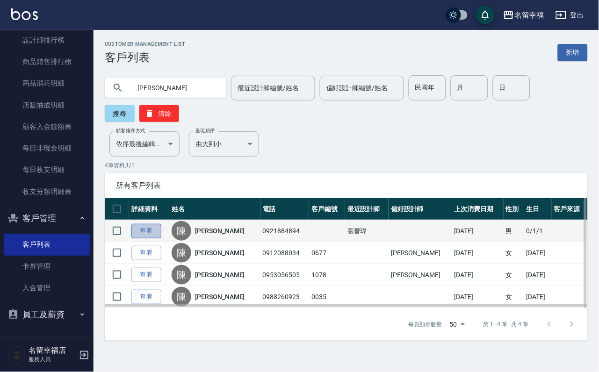
click at [151, 238] on link "查看" at bounding box center [146, 231] width 30 height 14
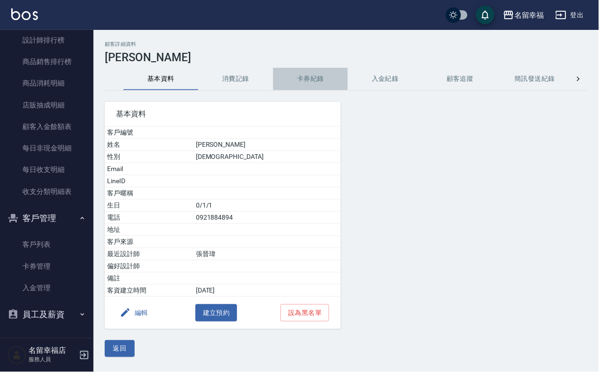
click at [288, 82] on button "卡券紀錄" at bounding box center [310, 79] width 75 height 22
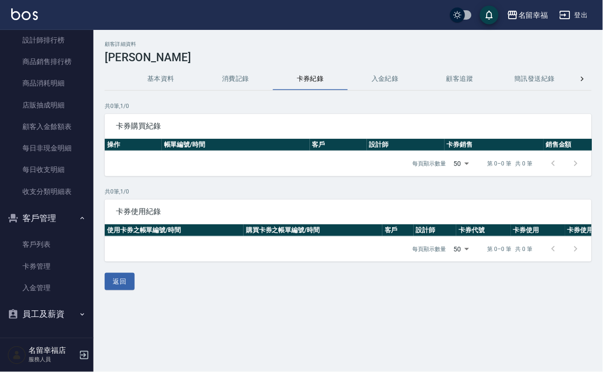
click at [252, 82] on button "消費記錄" at bounding box center [235, 79] width 75 height 22
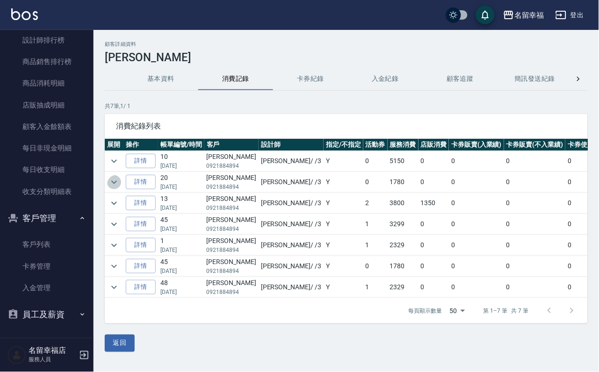
click at [120, 183] on icon "expand row" at bounding box center [113, 182] width 11 height 11
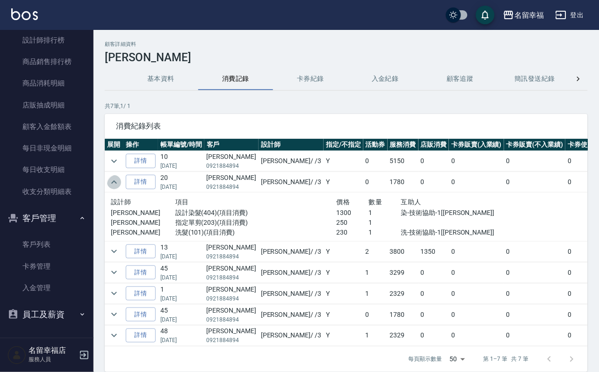
click at [112, 184] on icon "expand row" at bounding box center [113, 182] width 11 height 11
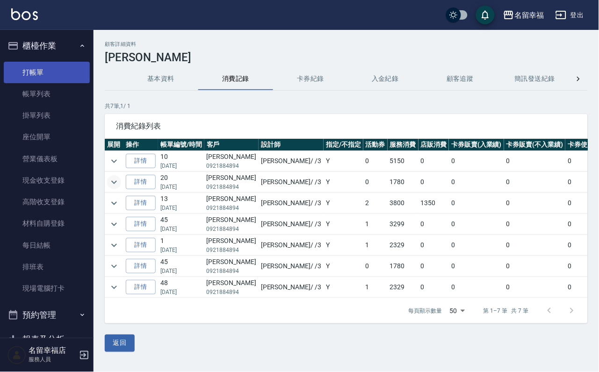
click at [50, 71] on link "打帳單" at bounding box center [47, 73] width 86 height 22
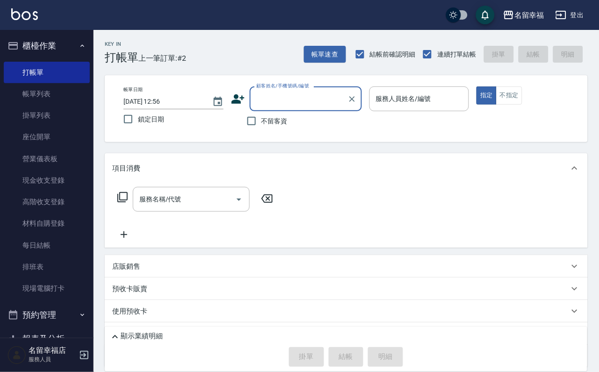
click at [296, 91] on input "顧客姓名/手機號碼/編號" at bounding box center [299, 99] width 90 height 16
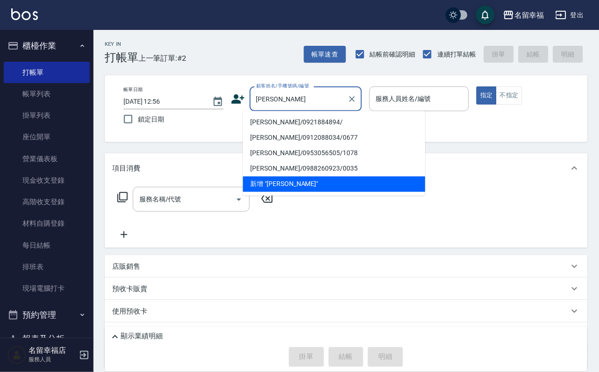
click at [303, 122] on li "[PERSON_NAME]/0921884894/" at bounding box center [334, 122] width 182 height 15
type input "[PERSON_NAME]/0921884894/"
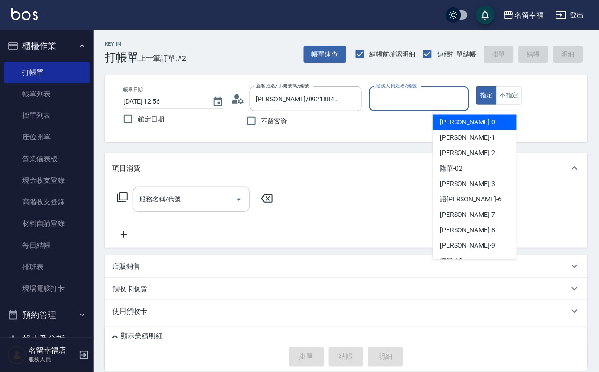
click at [458, 104] on input "服務人員姓名/編號" at bounding box center [420, 99] width 92 height 16
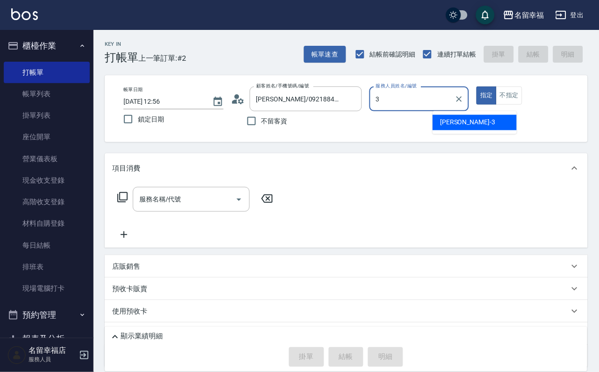
type input "[PERSON_NAME]-3"
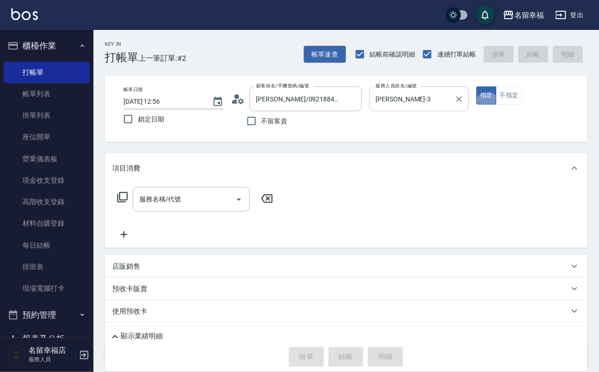
type button "true"
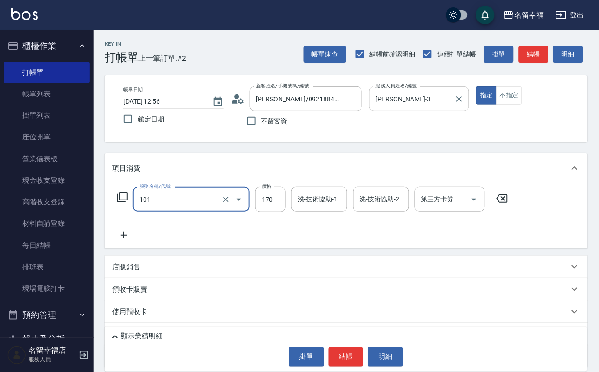
type input "洗髮(101)"
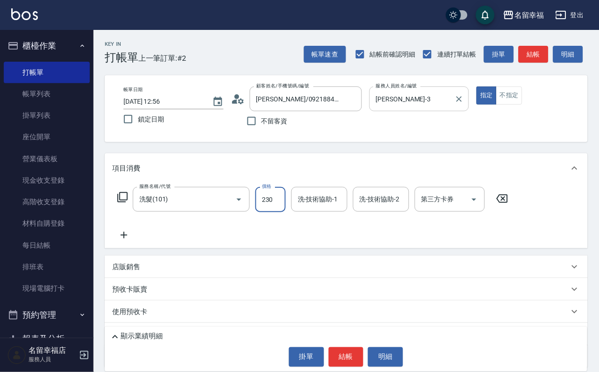
type input "230"
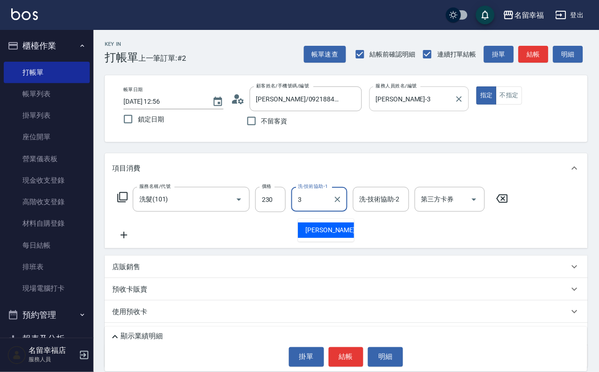
type input "[PERSON_NAME]-3"
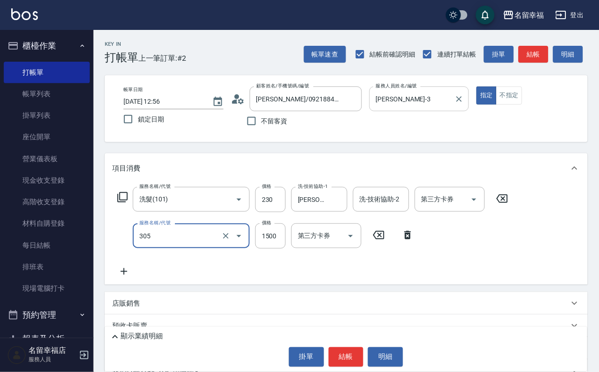
type input "設計燙髮1500(305)"
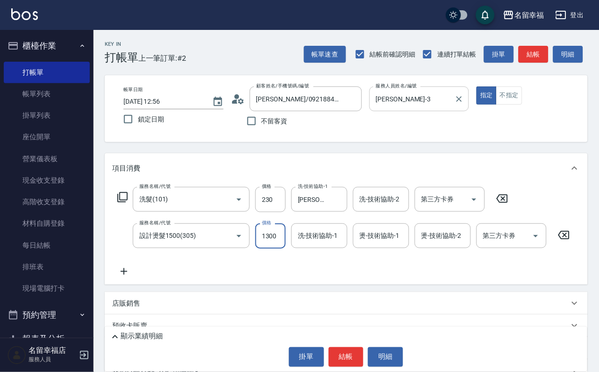
scroll to position [0, 0]
type input "1300"
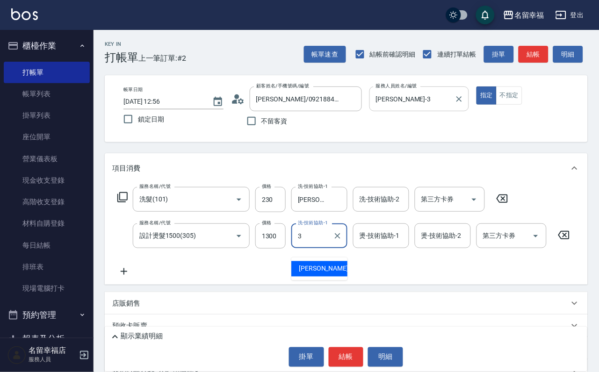
type input "[PERSON_NAME]-3"
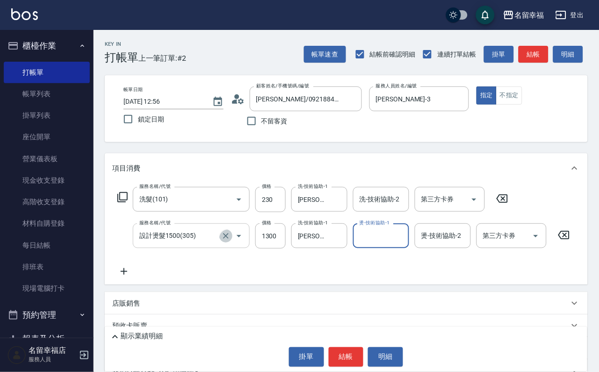
click at [223, 239] on icon "Clear" at bounding box center [226, 236] width 6 height 6
type input "設計燙髮1500(305)"
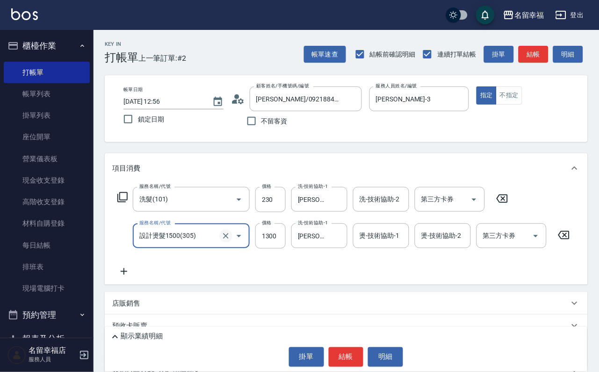
click at [221, 241] on icon "Clear" at bounding box center [225, 235] width 9 height 9
click at [200, 244] on input "服務名稱/代號" at bounding box center [178, 236] width 82 height 16
type input "設計染髮(404)"
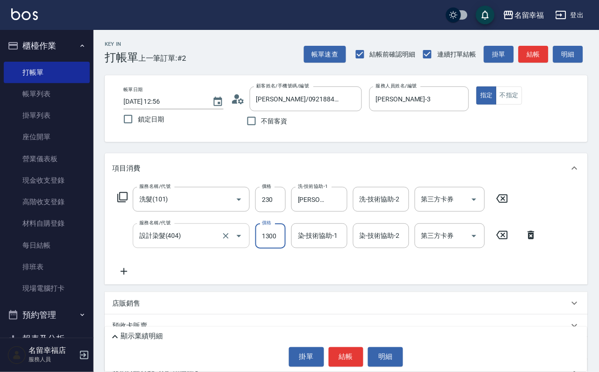
scroll to position [0, 0]
type input "1300"
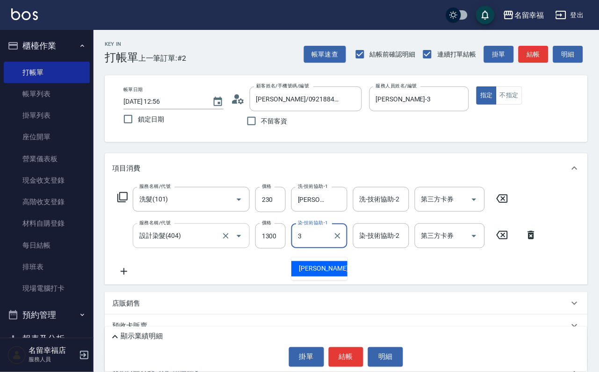
type input "[PERSON_NAME]-3"
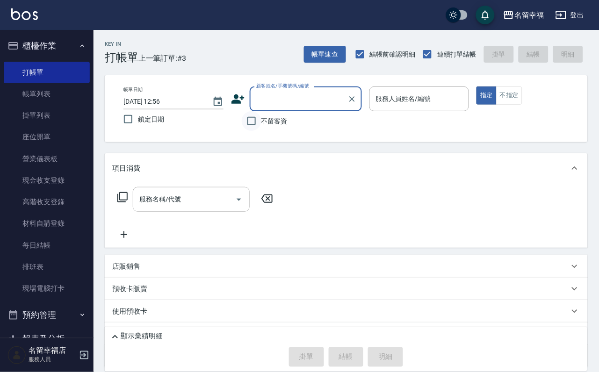
click at [259, 116] on input "不留客資" at bounding box center [252, 121] width 20 height 20
checkbox input "true"
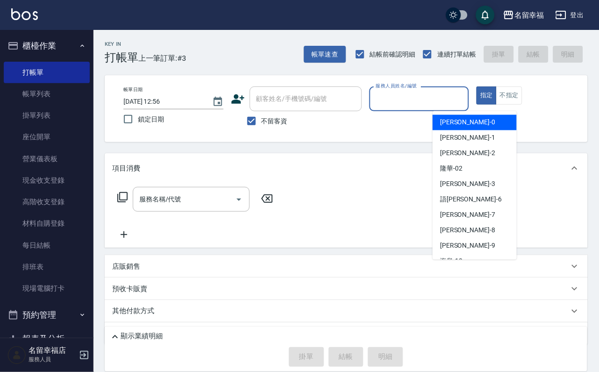
click at [465, 94] on input "服務人員姓名/編號" at bounding box center [420, 99] width 92 height 16
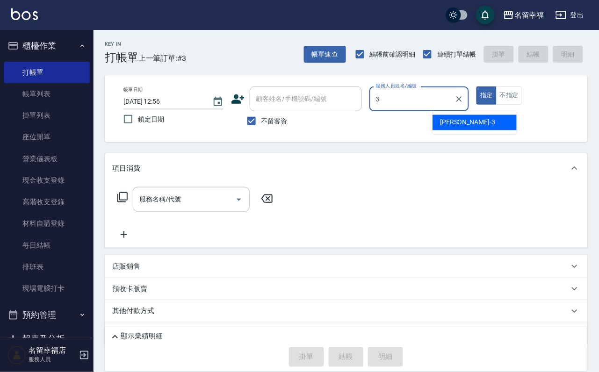
type input "[PERSON_NAME]-3"
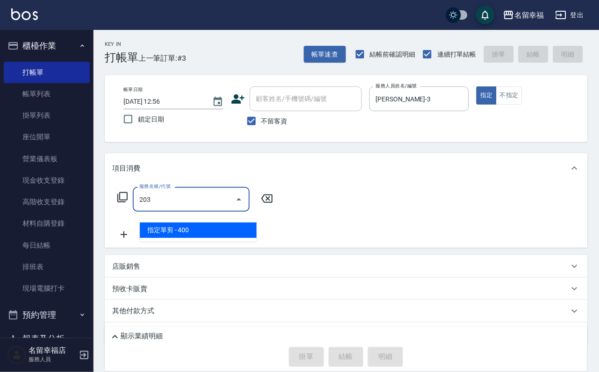
type input "指定單剪(203)"
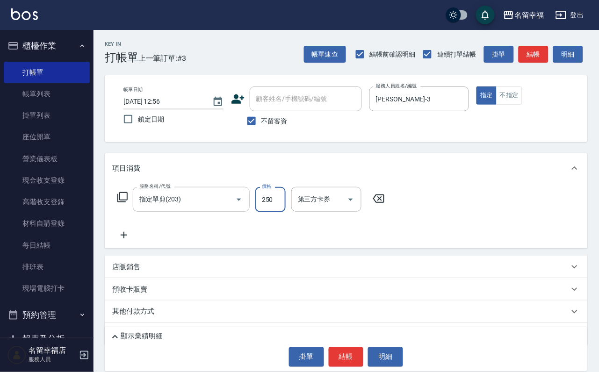
type input "250"
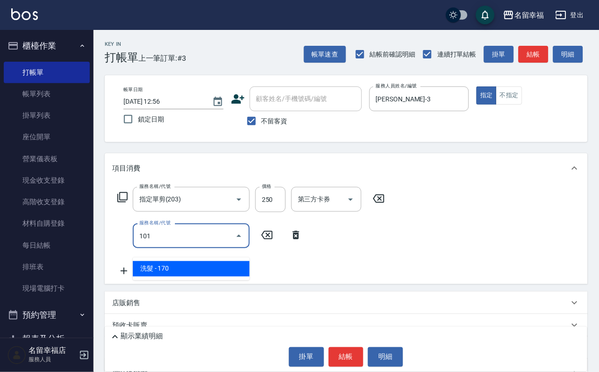
type input "洗髮(101)"
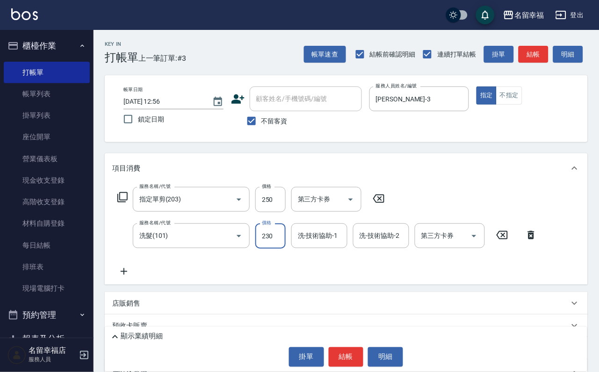
type input "230"
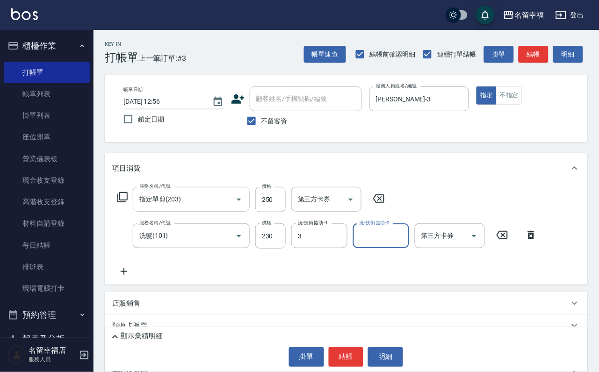
type input "[PERSON_NAME]-3"
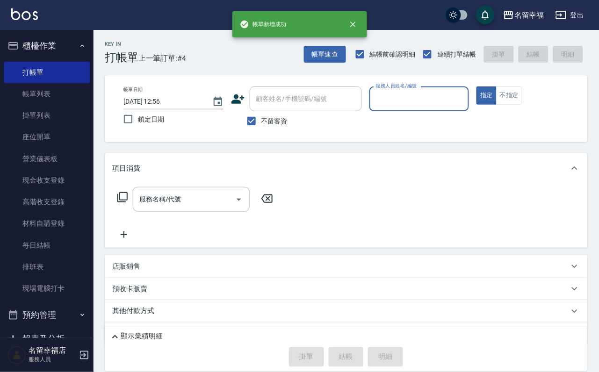
click at [465, 103] on input "服務人員姓名/編號" at bounding box center [420, 99] width 92 height 16
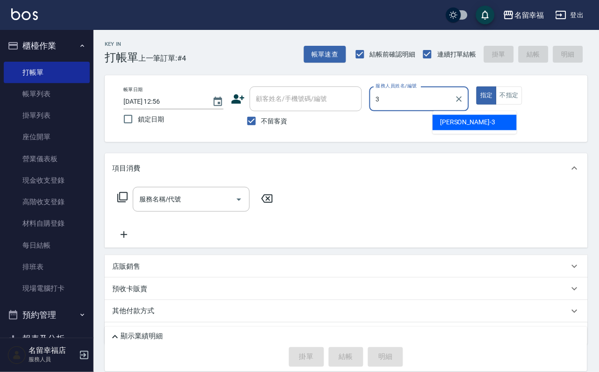
type input "[PERSON_NAME]-3"
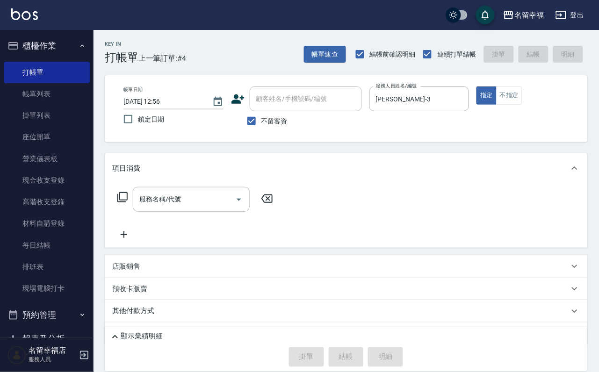
click at [124, 203] on icon at bounding box center [122, 197] width 11 height 11
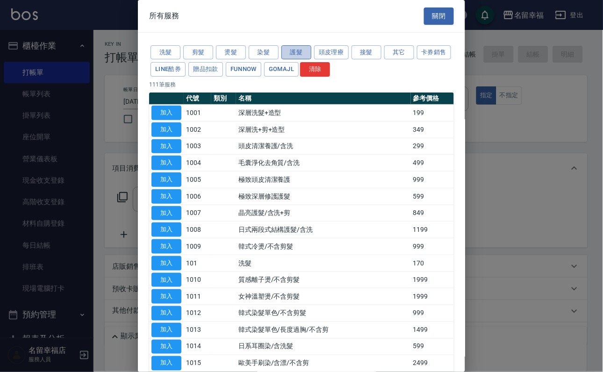
click at [307, 58] on button "護髮" at bounding box center [296, 52] width 30 height 14
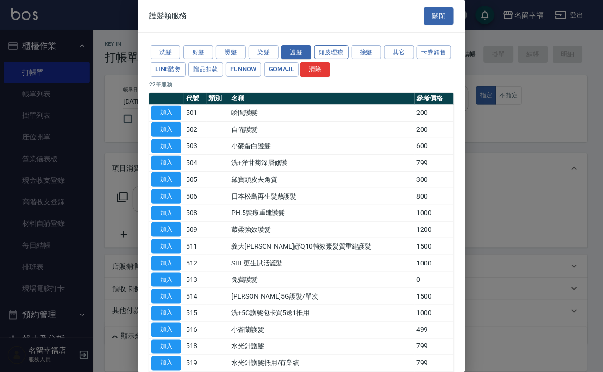
click at [322, 58] on button "頭皮理療" at bounding box center [331, 52] width 35 height 14
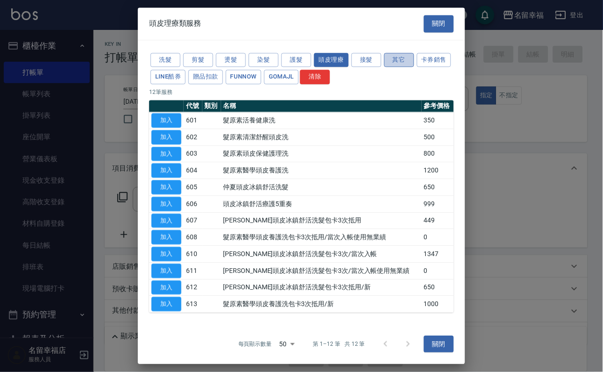
click at [414, 54] on button "其它" at bounding box center [399, 60] width 30 height 14
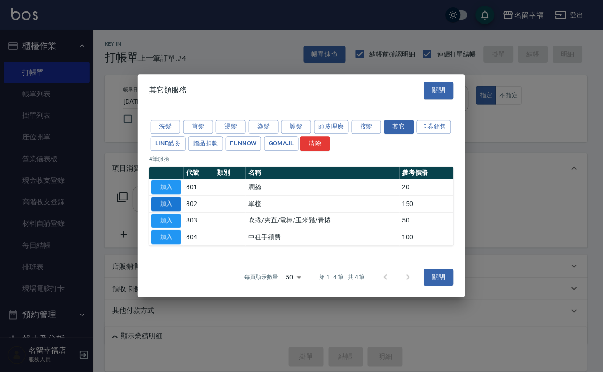
click at [163, 205] on button "加入" at bounding box center [166, 204] width 30 height 14
type input "單梳(802)"
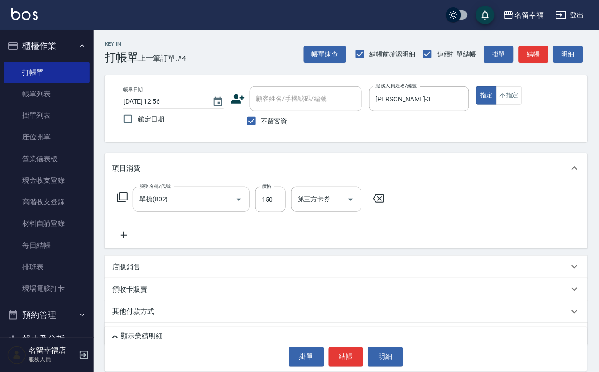
click at [259, 212] on div "服務名稱/代號 單梳(802) 服務名稱/代號 價格 150 價格 第三方卡券 第三方卡券" at bounding box center [251, 199] width 278 height 25
click at [271, 211] on input "150" at bounding box center [270, 199] width 30 height 25
type input "200"
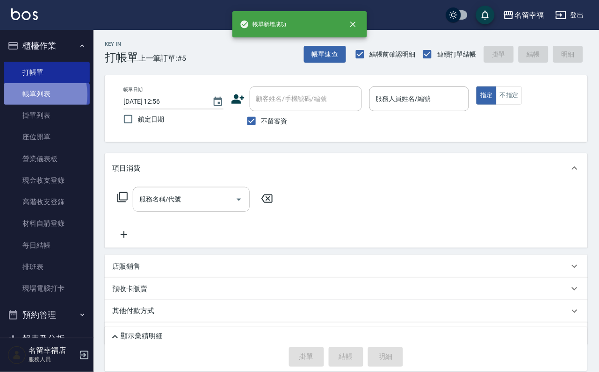
click at [26, 100] on link "帳單列表" at bounding box center [47, 94] width 86 height 22
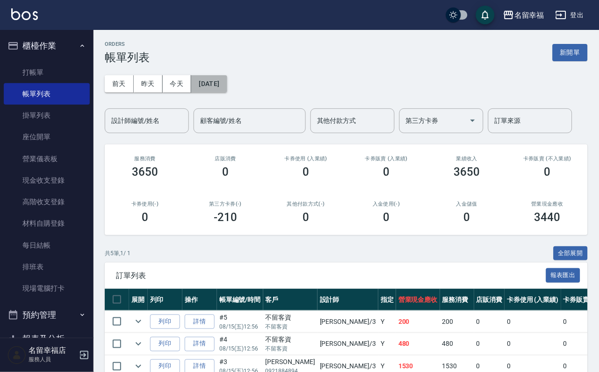
click at [209, 90] on button "[DATE]" at bounding box center [209, 83] width 36 height 17
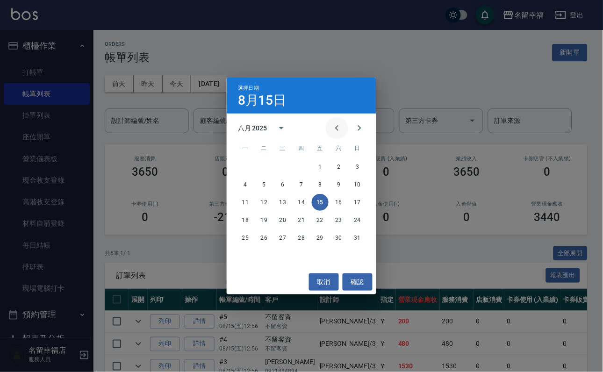
click at [331, 122] on icon "Previous month" at bounding box center [336, 127] width 11 height 11
click at [245, 185] on button "2" at bounding box center [245, 184] width 17 height 17
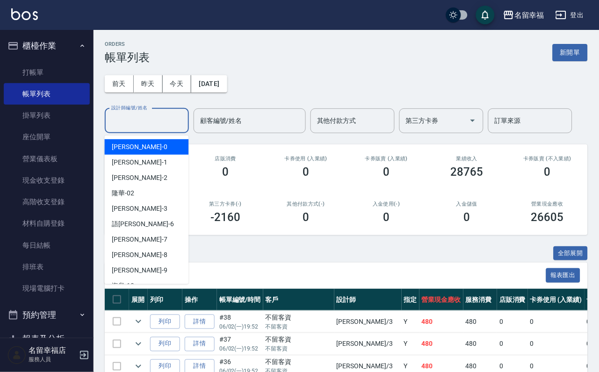
click at [174, 124] on input "設計師編號/姓名" at bounding box center [147, 121] width 76 height 16
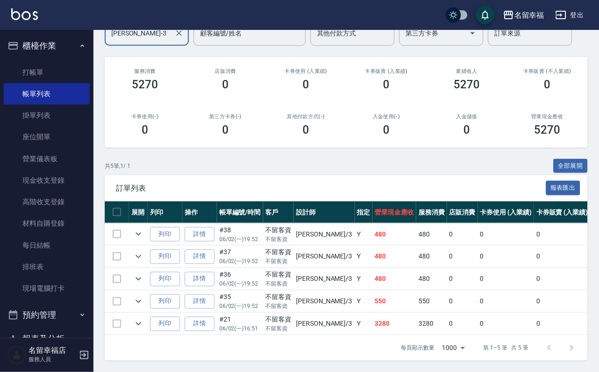
scroll to position [167, 0]
type input "[PERSON_NAME]-3"
click at [140, 318] on icon "expand row" at bounding box center [138, 323] width 11 height 11
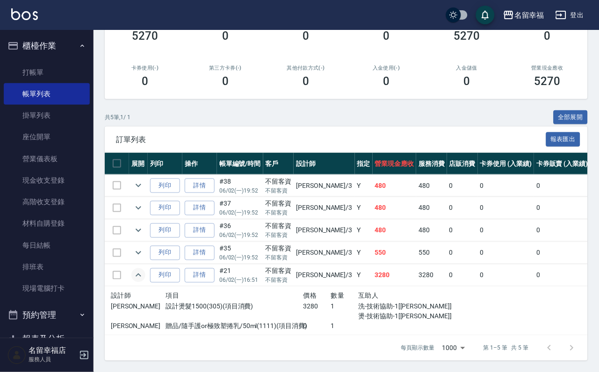
scroll to position [218, 0]
click at [57, 78] on link "打帳單" at bounding box center [47, 73] width 86 height 22
